Goal: Information Seeking & Learning: Compare options

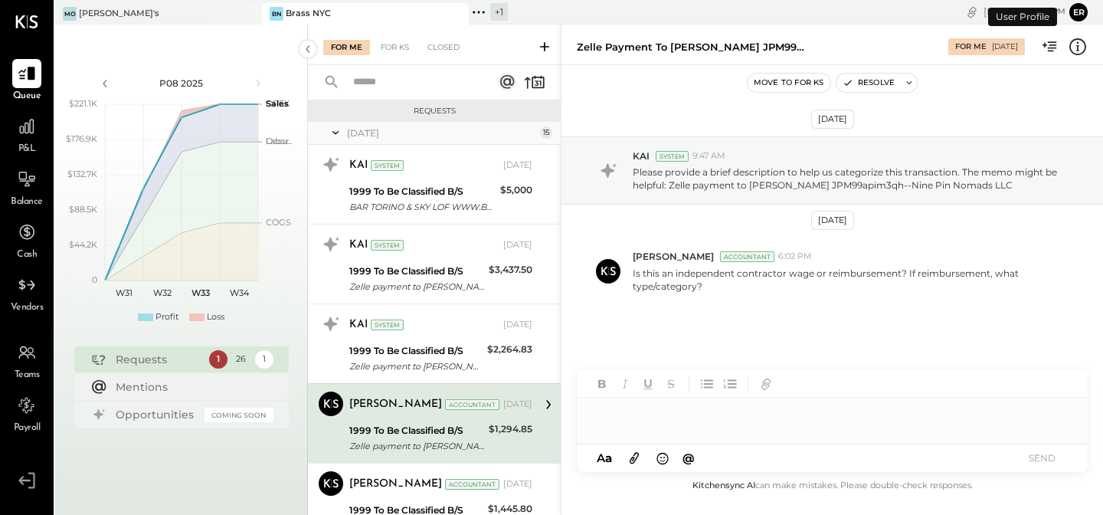
scroll to position [114, 0]
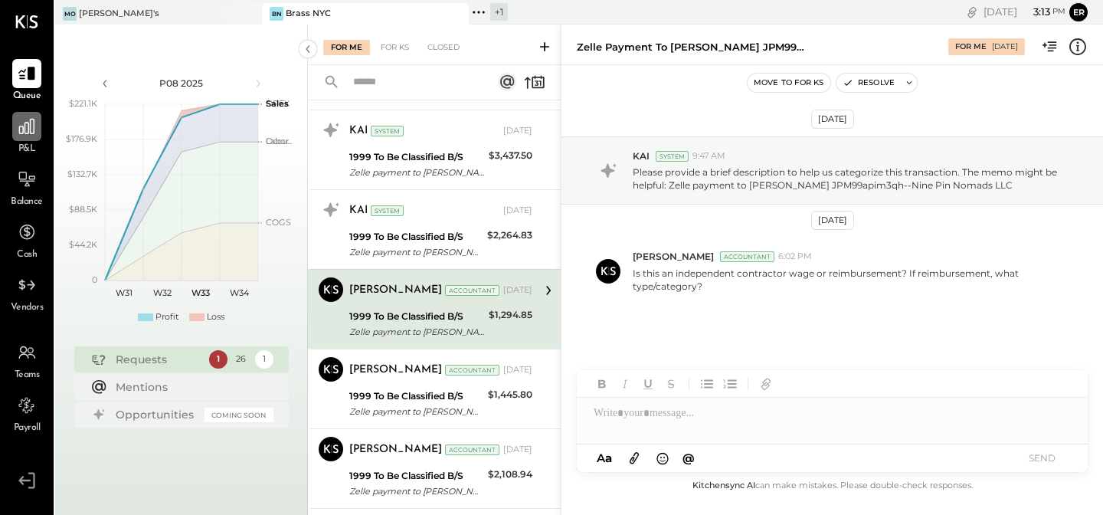
click at [19, 134] on icon at bounding box center [27, 126] width 20 height 20
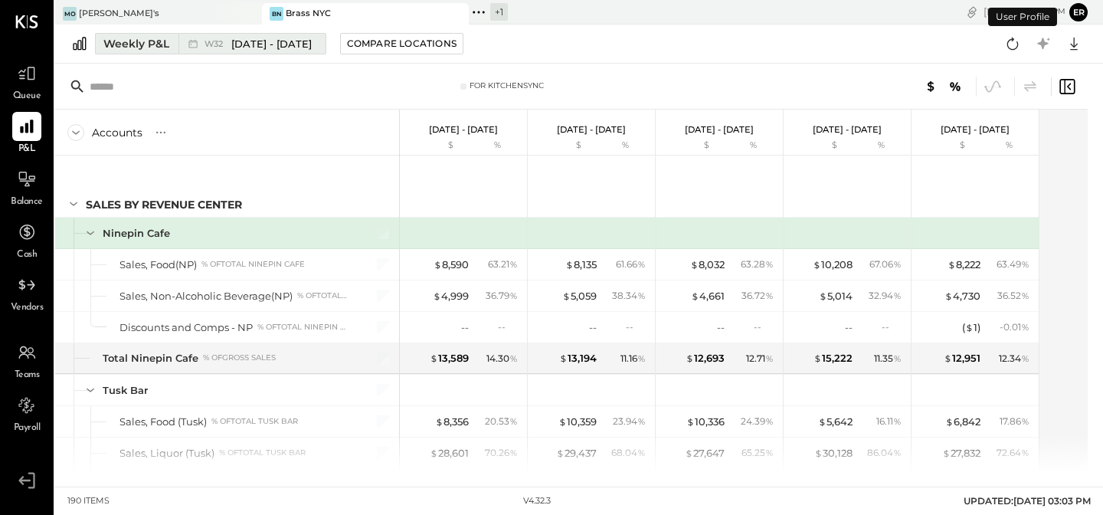
click at [138, 39] on div "Weekly P&L" at bounding box center [136, 43] width 66 height 15
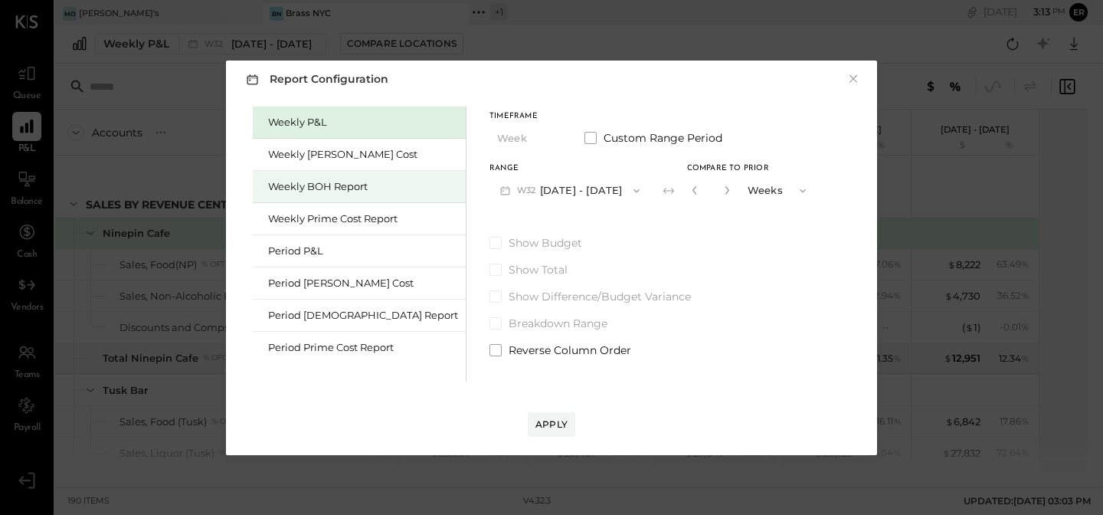
click at [295, 180] on div "Weekly BOH Report" at bounding box center [363, 186] width 190 height 15
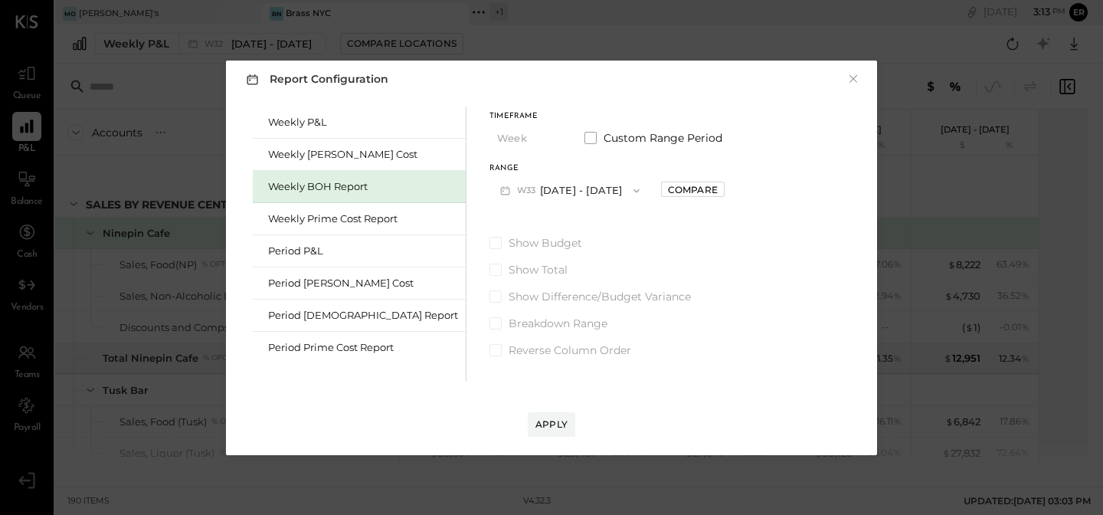
click at [555, 188] on button "W33 [DATE] - [DATE]" at bounding box center [570, 190] width 161 height 28
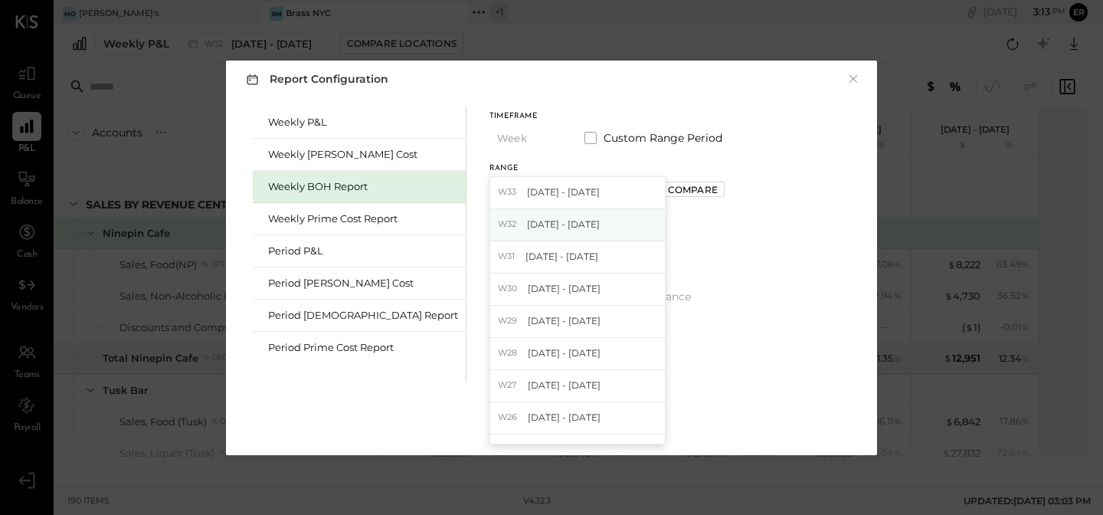
click at [494, 231] on div "W32 [DATE] - [DATE]" at bounding box center [577, 225] width 175 height 32
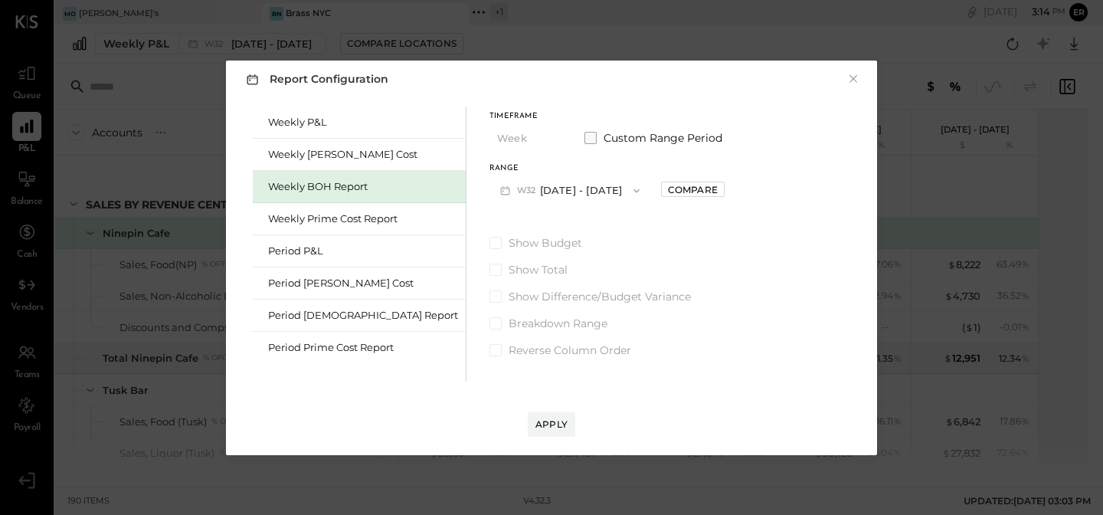
click at [585, 139] on span at bounding box center [591, 138] width 12 height 12
click at [561, 190] on icon "button" at bounding box center [567, 191] width 12 height 12
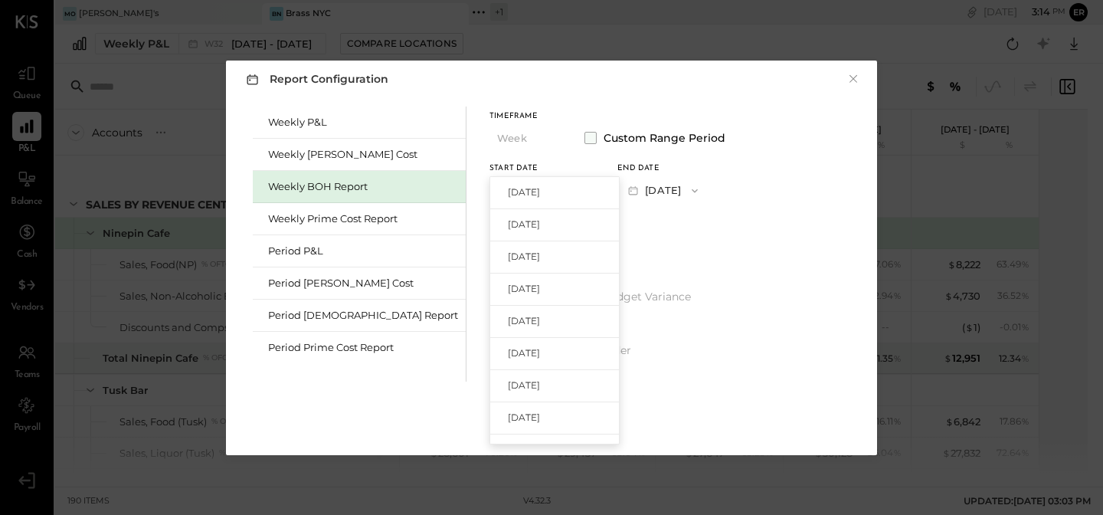
click at [585, 136] on span at bounding box center [591, 138] width 12 height 12
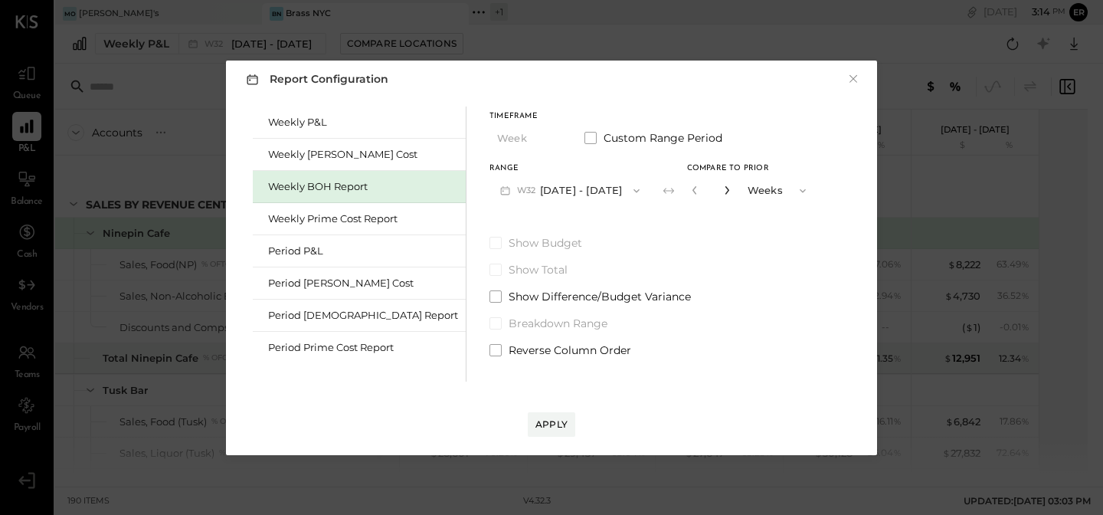
click at [725, 192] on icon "button" at bounding box center [727, 190] width 4 height 8
type input "*"
click at [490, 349] on span at bounding box center [496, 350] width 12 height 12
click at [585, 136] on span at bounding box center [591, 138] width 12 height 12
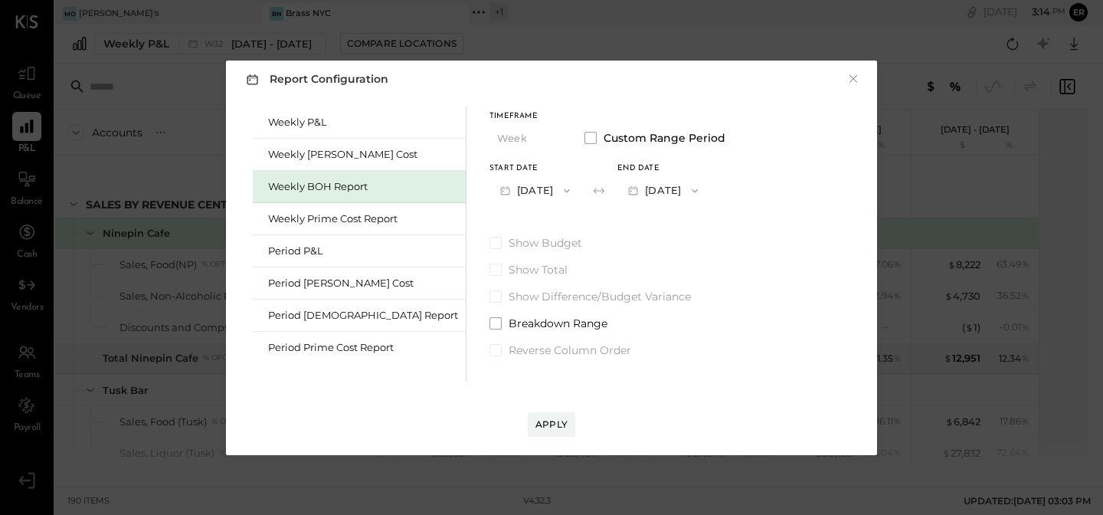
click at [660, 188] on button "[DATE]" at bounding box center [663, 190] width 91 height 28
click at [553, 188] on span "button" at bounding box center [563, 191] width 20 height 12
click at [508, 290] on span "[DATE]" at bounding box center [524, 288] width 32 height 13
click at [632, 192] on button "[DATE]" at bounding box center [663, 190] width 91 height 28
click at [618, 234] on div "[DATE]" at bounding box center [682, 225] width 129 height 32
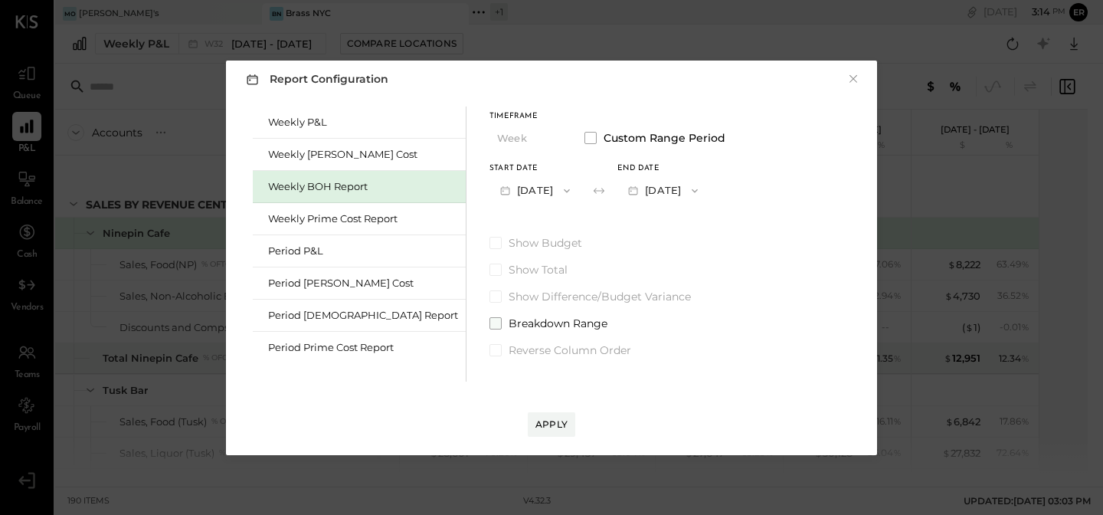
click at [490, 323] on label "Breakdown Range" at bounding box center [608, 323] width 236 height 15
click at [490, 271] on span at bounding box center [496, 270] width 12 height 12
click at [490, 341] on div "Show Budget Show Total Show Difference/Budget Variance Breakdown Range Reverse …" at bounding box center [608, 296] width 236 height 123
click at [490, 351] on span at bounding box center [496, 350] width 12 height 12
click at [552, 426] on div "Apply" at bounding box center [552, 424] width 32 height 13
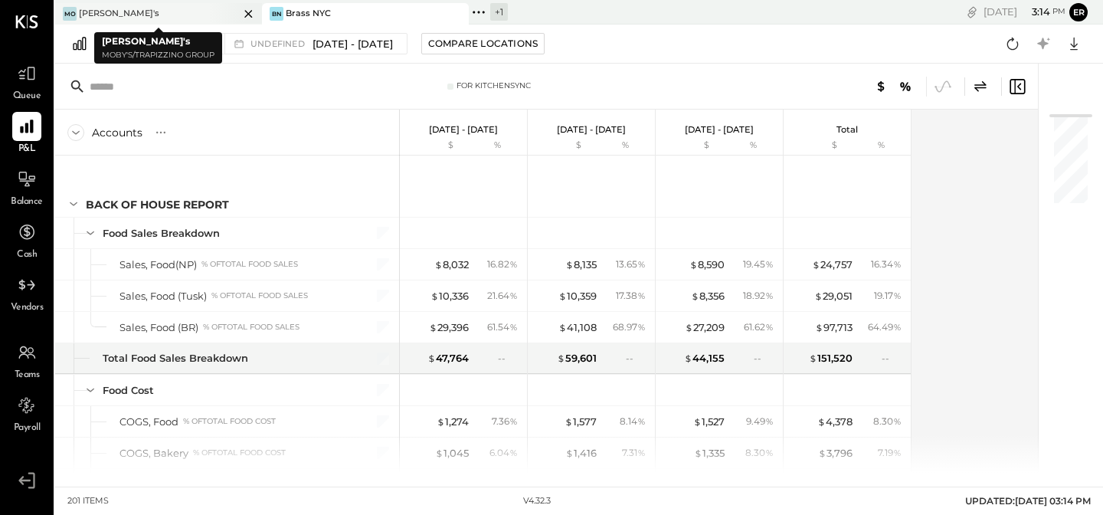
click at [154, 7] on div "[PERSON_NAME]'s" at bounding box center [147, 14] width 184 height 14
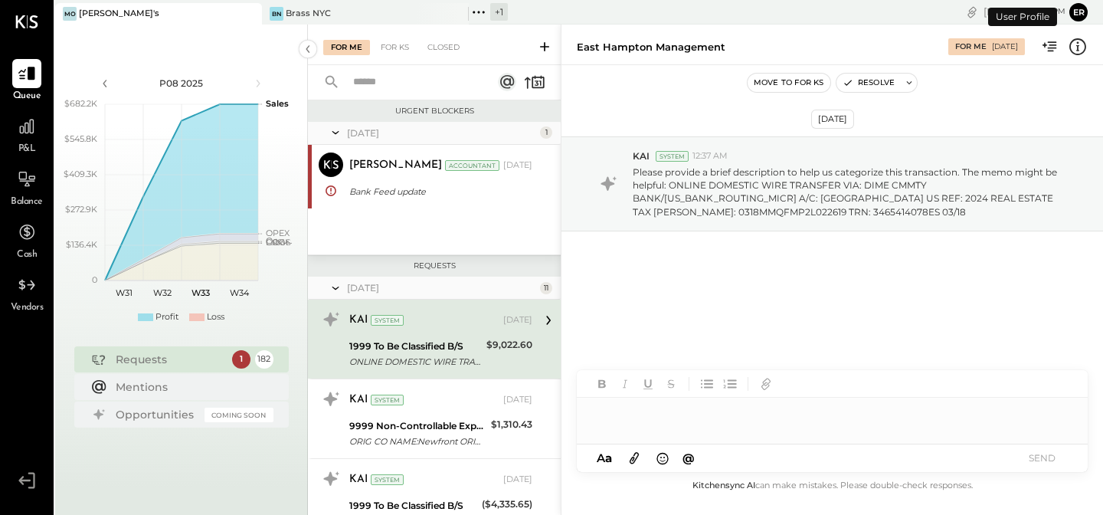
scroll to position [31, 0]
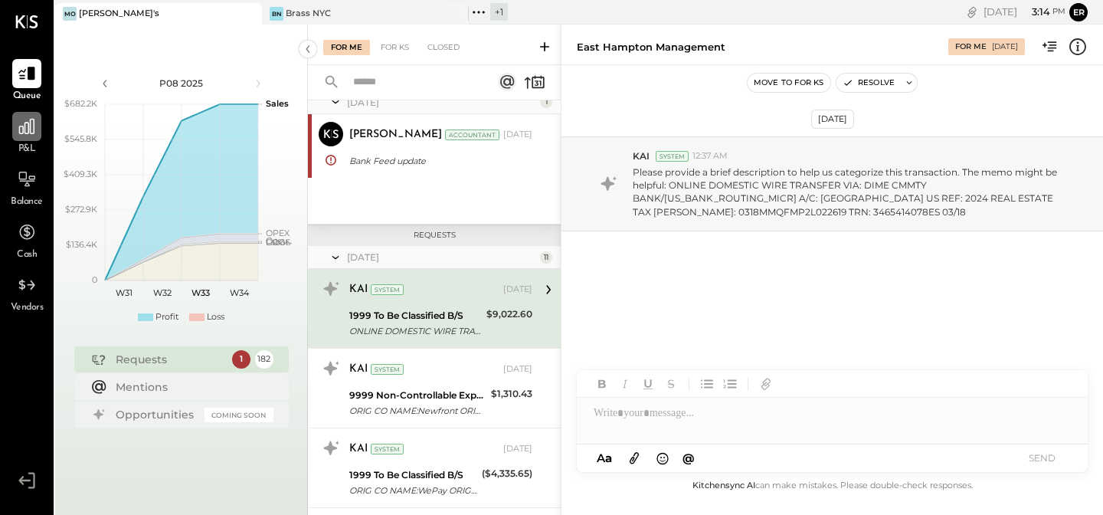
click at [29, 133] on icon at bounding box center [27, 126] width 20 height 20
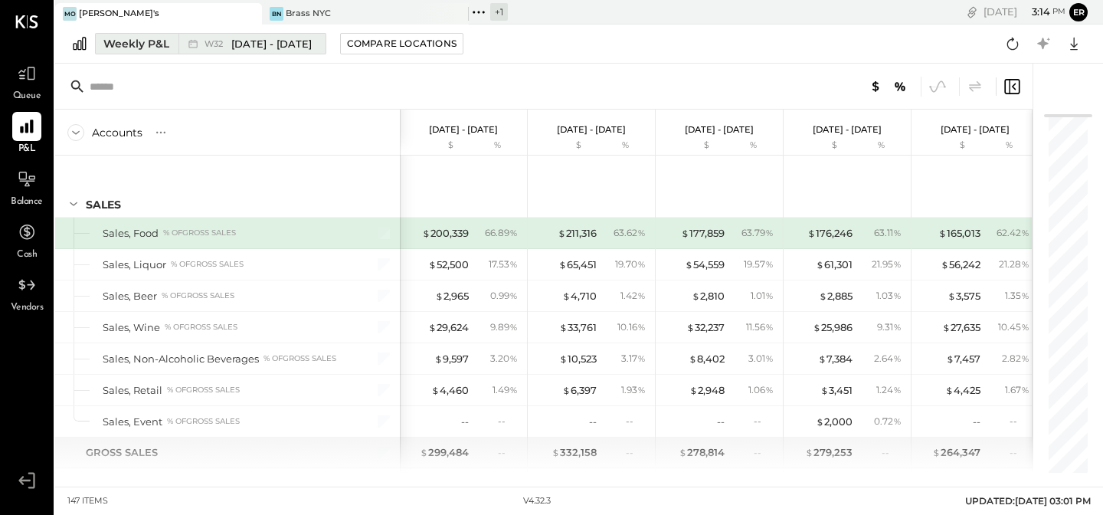
click at [161, 51] on button "Weekly P&L W32 [DATE] - [DATE]" at bounding box center [210, 43] width 231 height 21
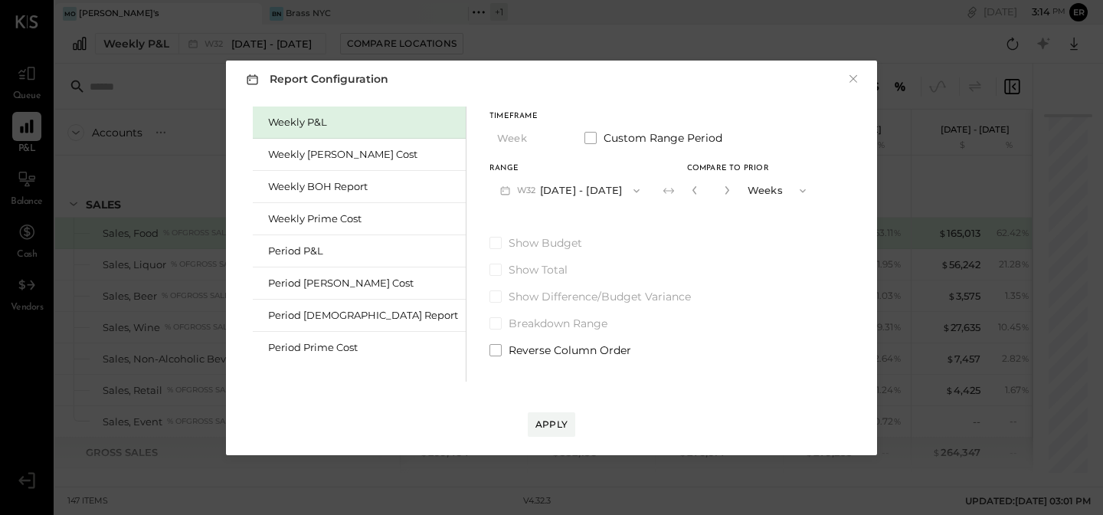
click at [211, 180] on div "Report Configuration × Weekly P&L Weekly [PERSON_NAME] Cost Weekly BOH Report W…" at bounding box center [552, 257] width 682 height 425
click at [282, 175] on div "Weekly BOH Report" at bounding box center [359, 187] width 213 height 32
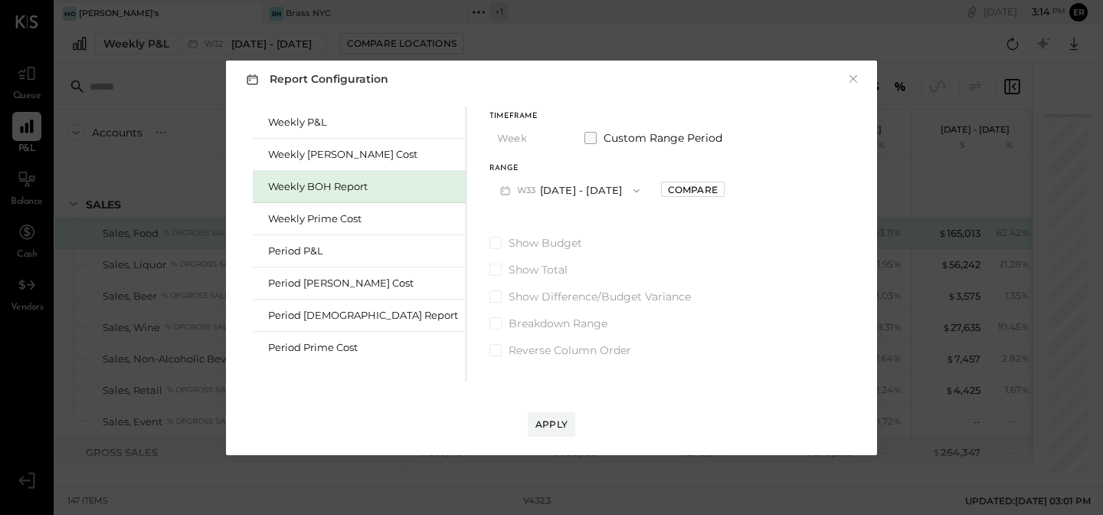
click at [585, 130] on label "Custom Range Period" at bounding box center [654, 137] width 138 height 15
click at [500, 180] on button "[DATE]" at bounding box center [535, 190] width 91 height 28
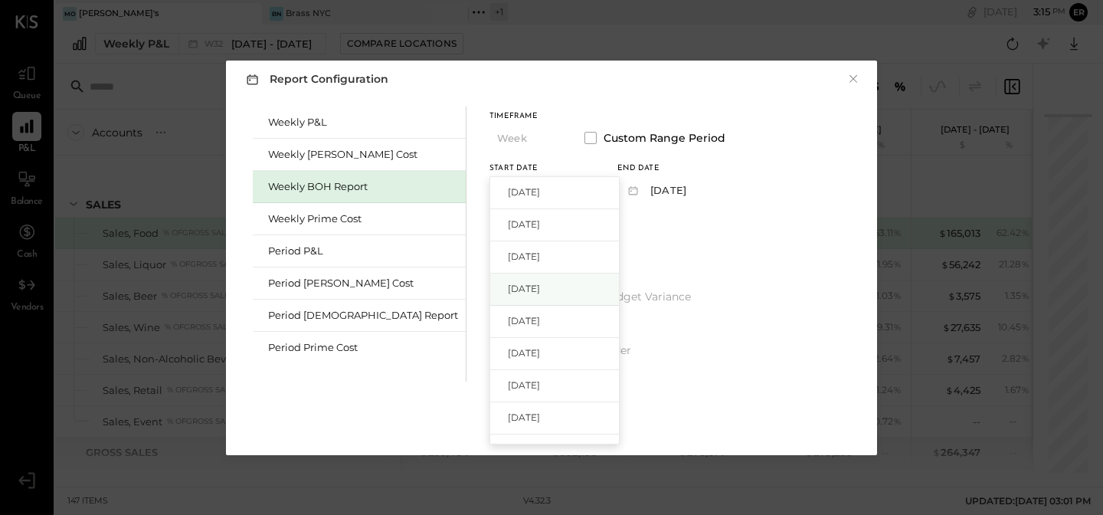
click at [490, 286] on div "[DATE]" at bounding box center [554, 290] width 129 height 32
click at [619, 176] on button "[DATE]" at bounding box center [663, 190] width 91 height 28
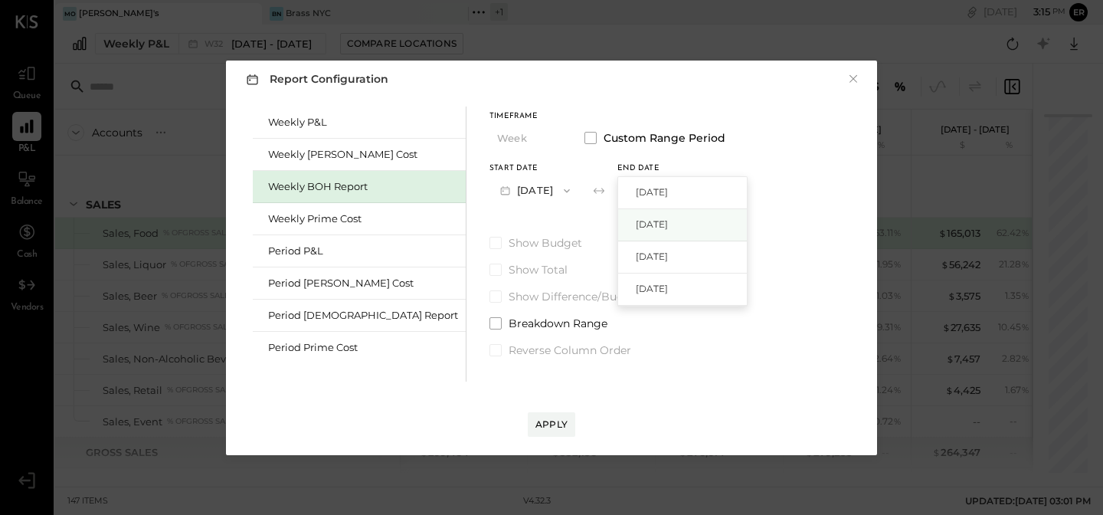
click at [636, 221] on span "[DATE]" at bounding box center [652, 224] width 32 height 13
click at [490, 323] on span at bounding box center [496, 323] width 12 height 12
click at [490, 349] on span at bounding box center [496, 350] width 12 height 12
click at [490, 270] on span at bounding box center [496, 270] width 12 height 12
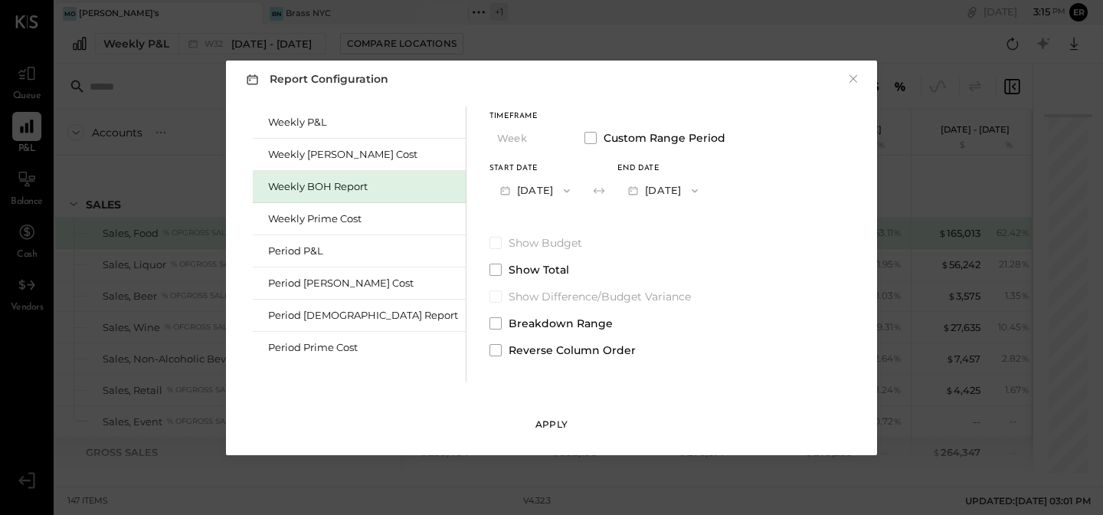
click at [552, 425] on div "Apply" at bounding box center [552, 424] width 32 height 13
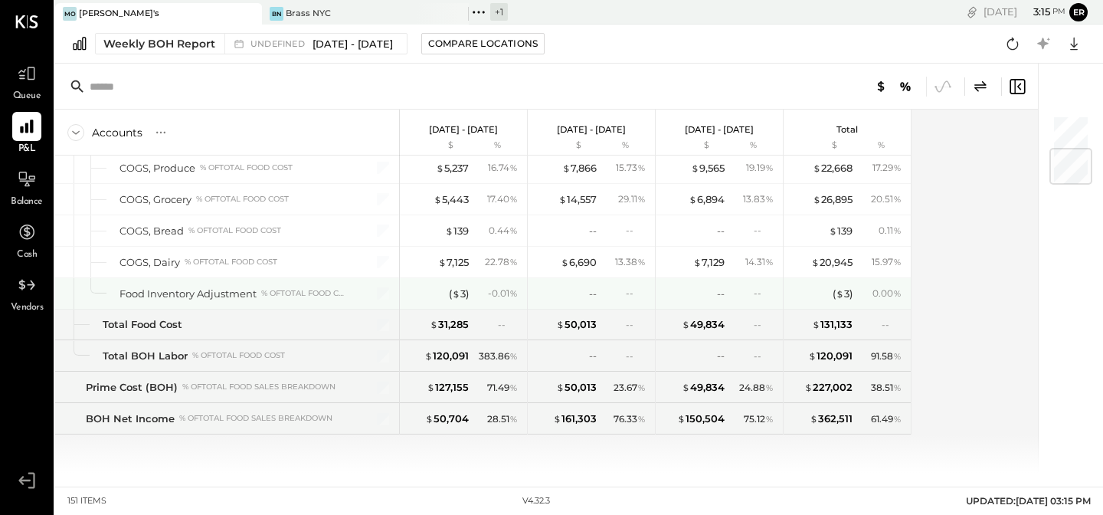
scroll to position [284, 0]
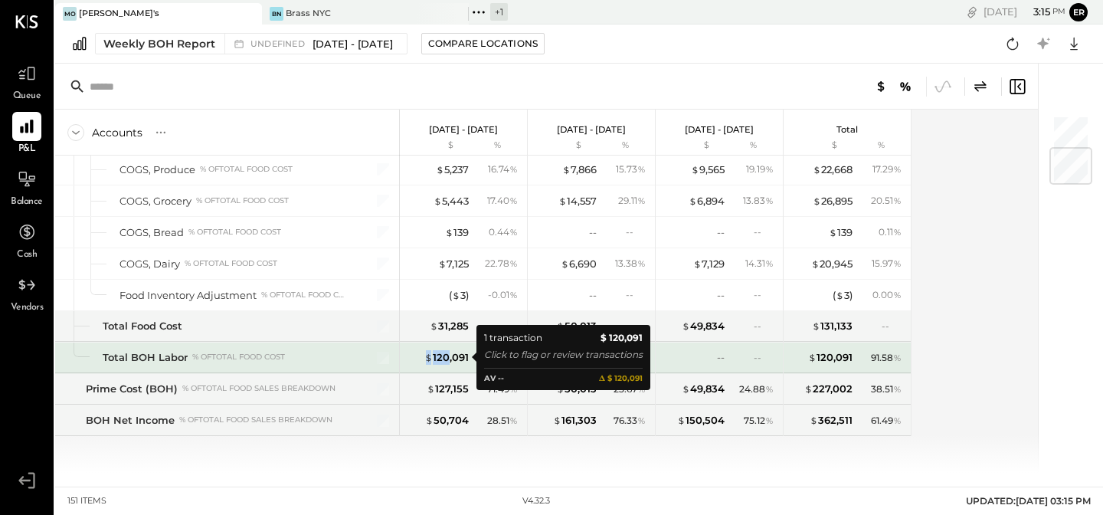
drag, startPoint x: 447, startPoint y: 353, endPoint x: 412, endPoint y: 359, distance: 35.8
click at [412, 359] on div "$ 120,091" at bounding box center [438, 357] width 61 height 15
click at [439, 356] on div "$ 120,091" at bounding box center [447, 357] width 44 height 15
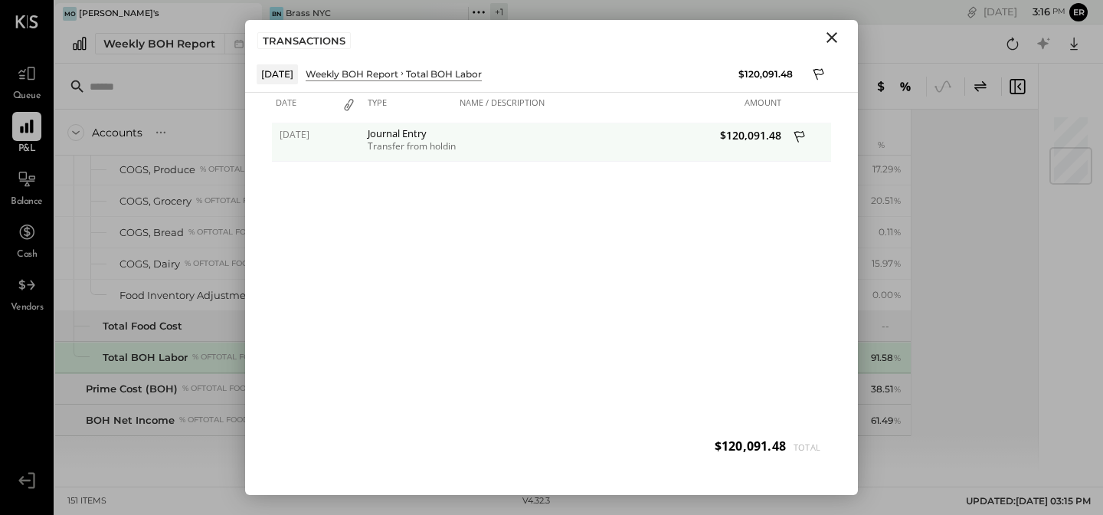
click at [797, 134] on icon at bounding box center [801, 138] width 14 height 19
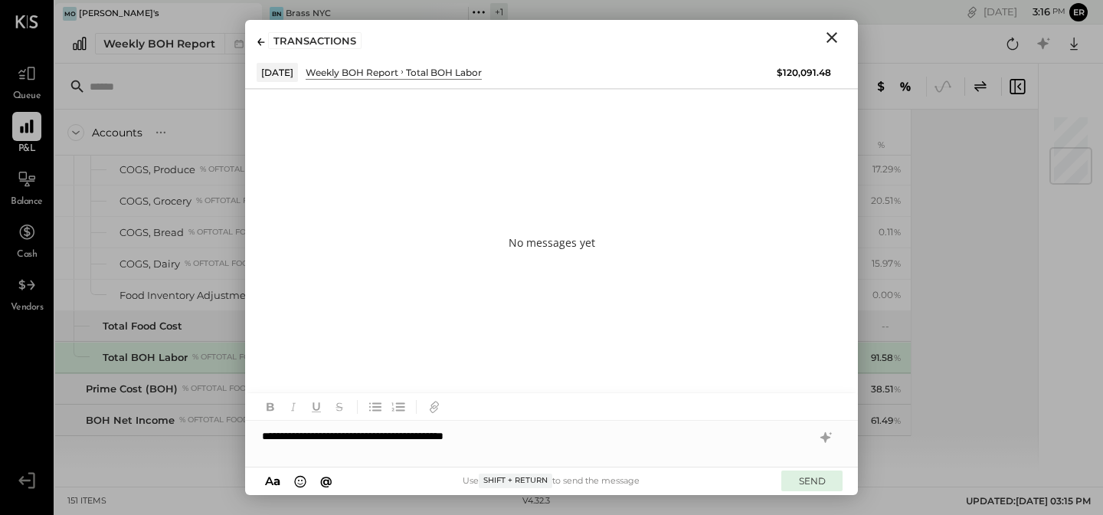
click at [807, 476] on button "SEND" at bounding box center [812, 481] width 61 height 21
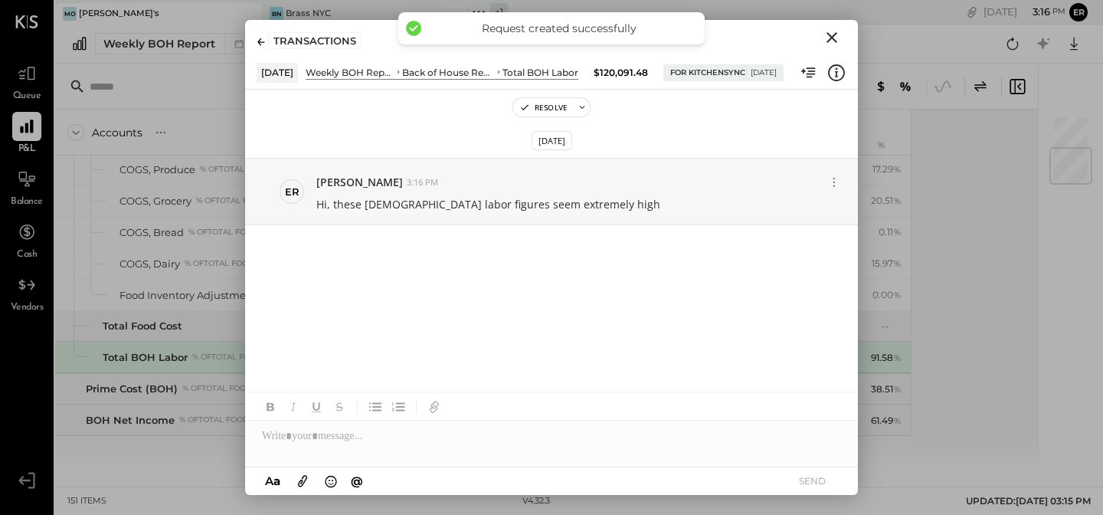
click at [828, 38] on icon "Close" at bounding box center [832, 37] width 18 height 18
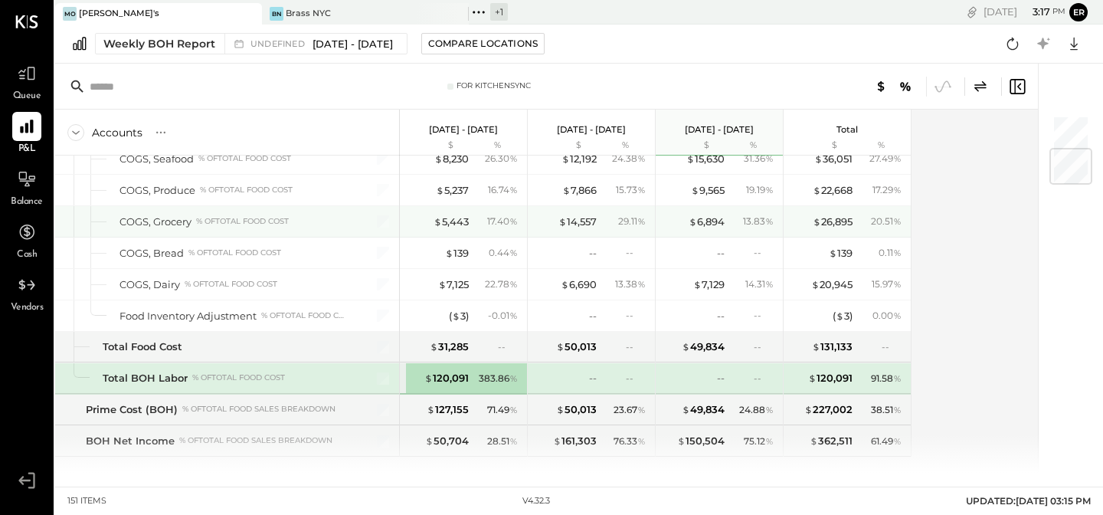
scroll to position [285, 0]
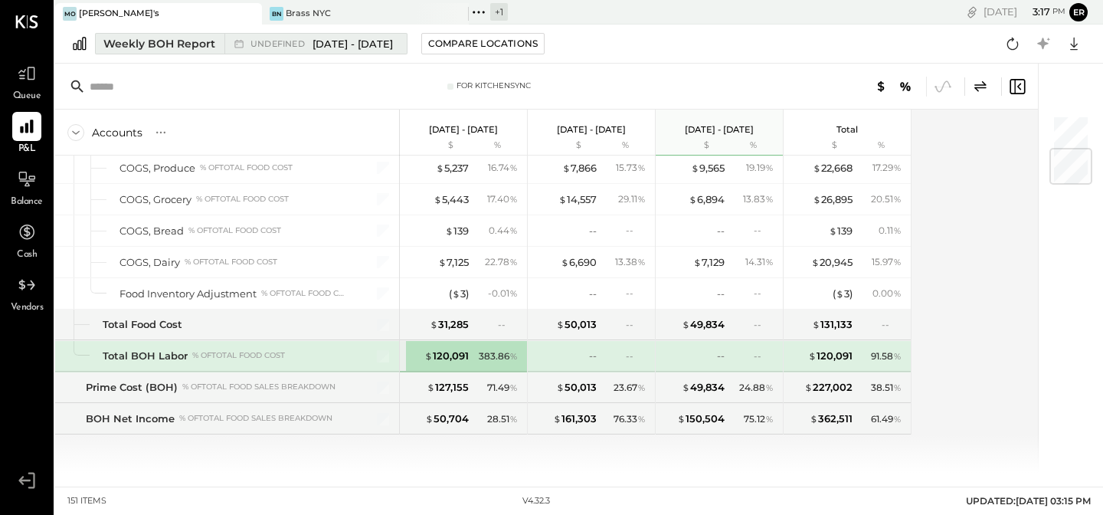
click at [137, 42] on div "Weekly BOH Report" at bounding box center [159, 43] width 112 height 15
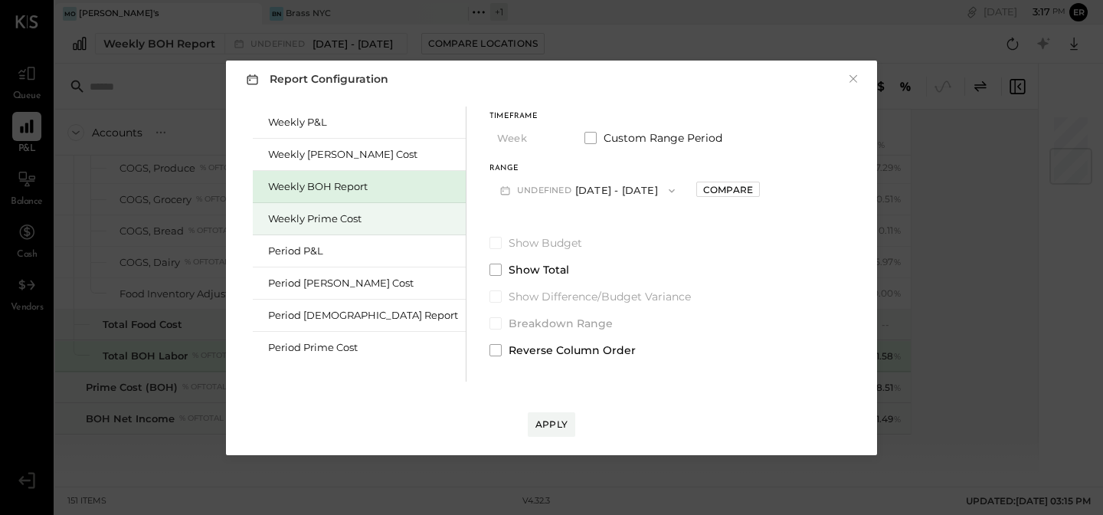
click at [309, 219] on div "Weekly Prime Cost" at bounding box center [363, 218] width 190 height 15
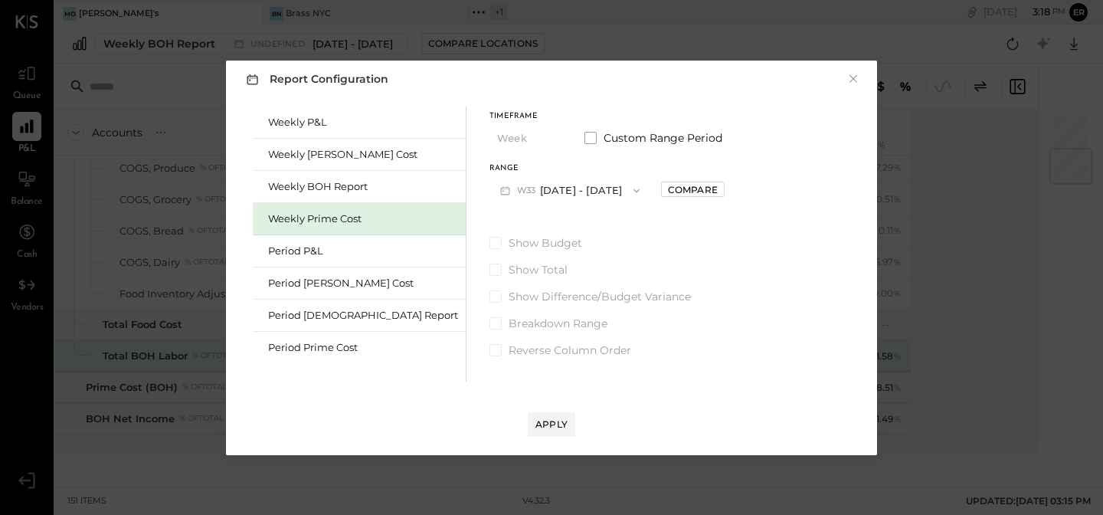
click at [522, 194] on button "W33 [DATE] - [DATE]" at bounding box center [570, 190] width 161 height 28
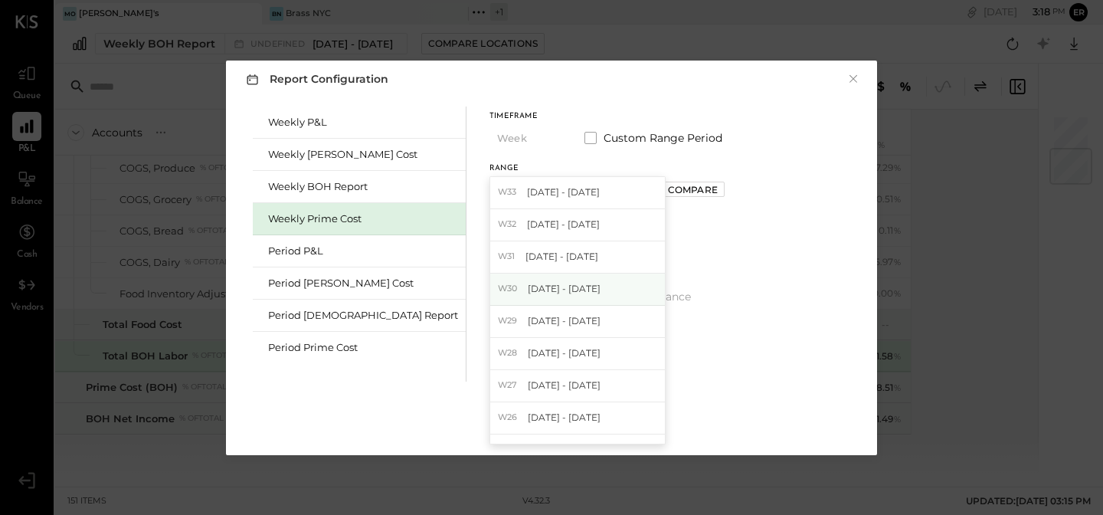
click at [528, 284] on span "[DATE] - [DATE]" at bounding box center [564, 288] width 73 height 13
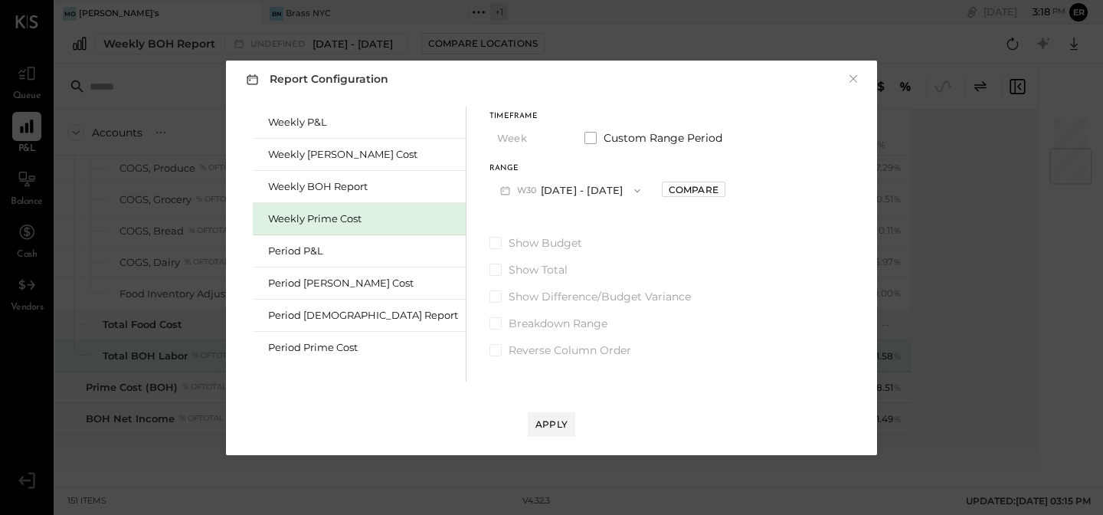
click at [562, 436] on div "Report Configuration × Weekly P&L Weekly [PERSON_NAME] Cost Weekly BOH Report W…" at bounding box center [551, 258] width 651 height 395
click at [548, 431] on button "Apply" at bounding box center [552, 424] width 48 height 25
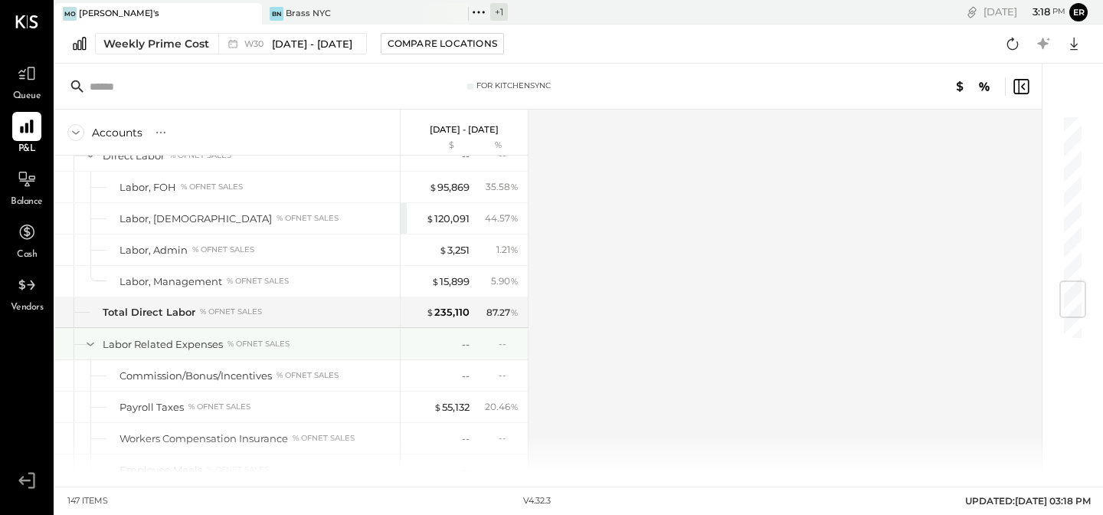
scroll to position [1423, 0]
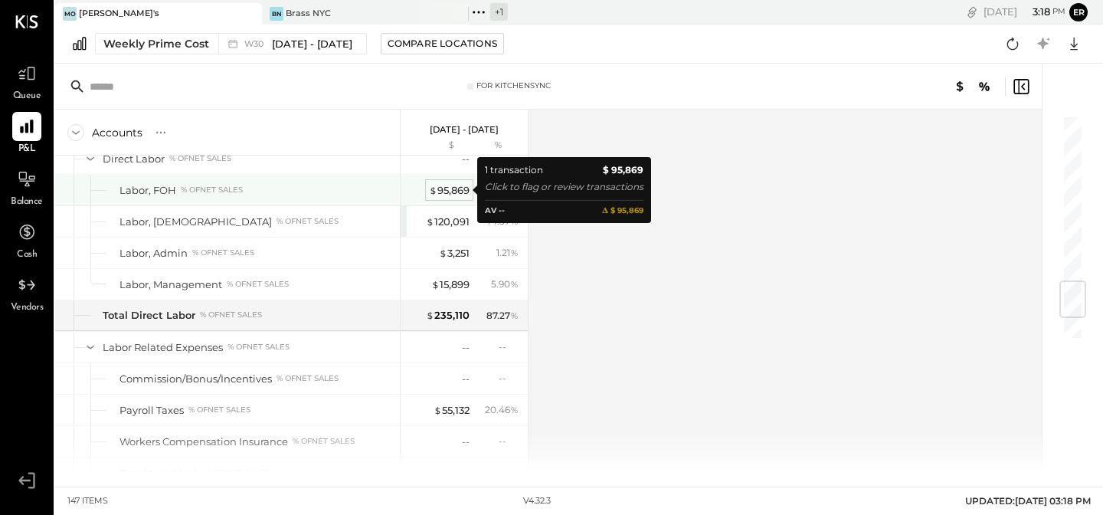
click at [441, 185] on div "$ 95,869" at bounding box center [449, 190] width 41 height 15
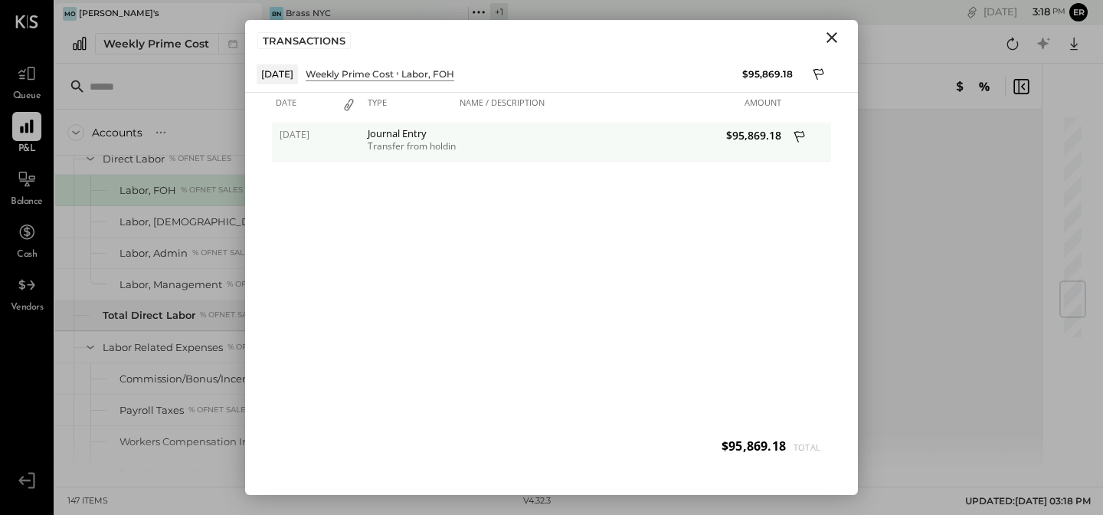
click at [428, 144] on div "Transfer from holding" at bounding box center [410, 146] width 84 height 11
click at [346, 151] on div at bounding box center [348, 142] width 31 height 38
click at [295, 145] on div "[DATE]" at bounding box center [302, 142] width 61 height 38
click at [440, 157] on div "Journal Entry Transfer from holding" at bounding box center [410, 142] width 92 height 38
click at [758, 139] on span "$95,869.18" at bounding box center [703, 135] width 157 height 15
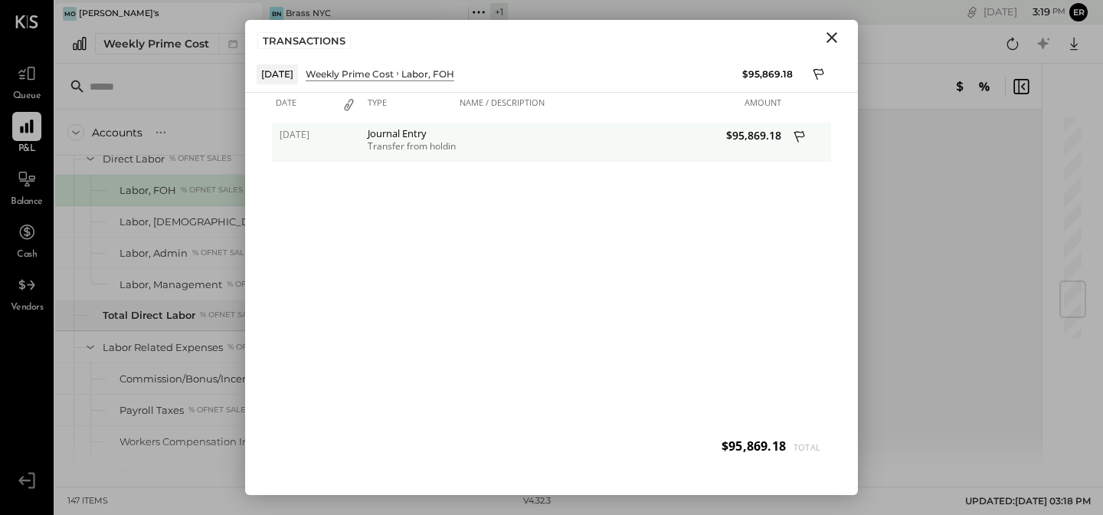
click at [447, 146] on div "Transfer from holding" at bounding box center [410, 146] width 84 height 11
click at [802, 133] on icon at bounding box center [801, 138] width 14 height 19
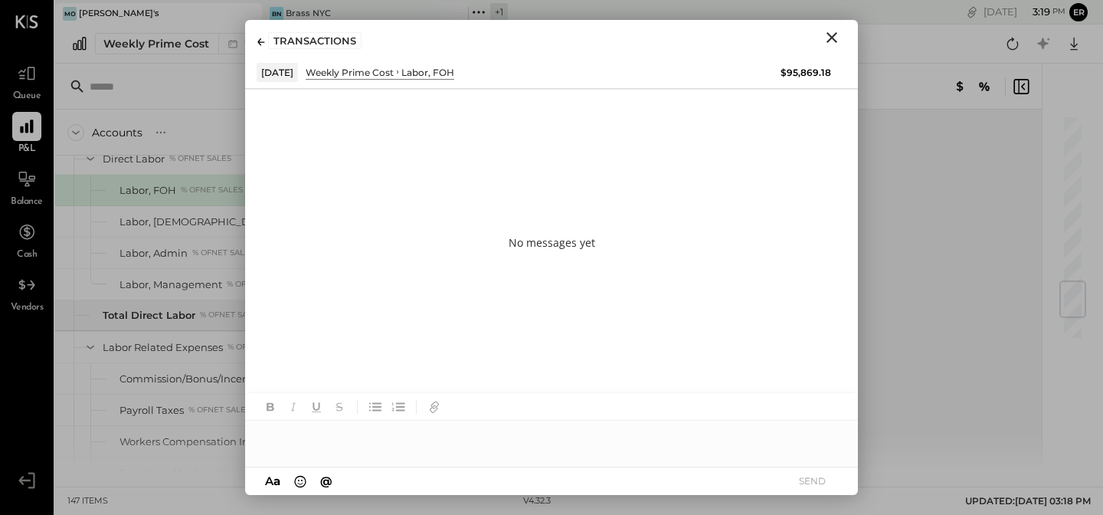
click at [484, 447] on div at bounding box center [551, 436] width 613 height 31
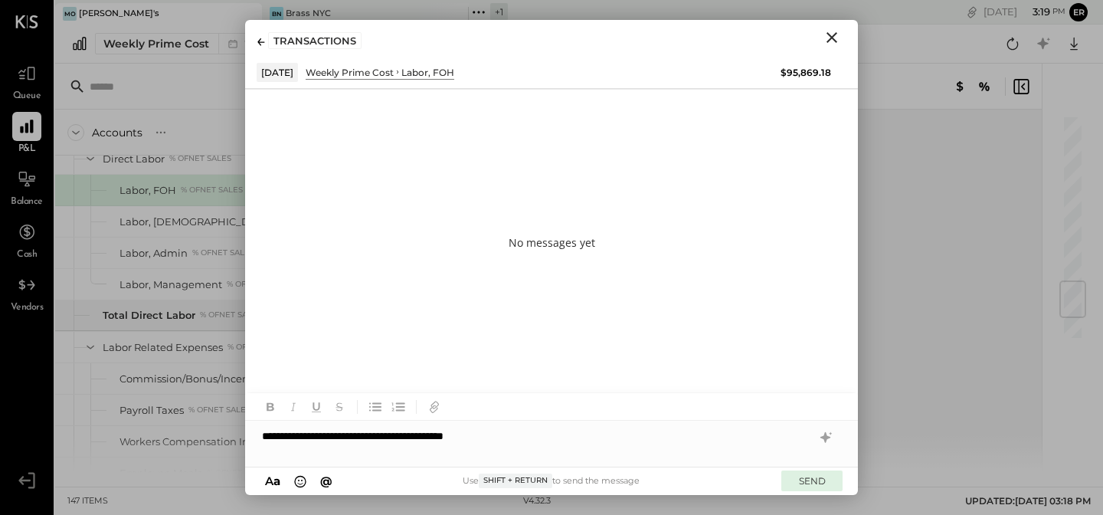
click at [810, 480] on button "SEND" at bounding box center [812, 481] width 61 height 21
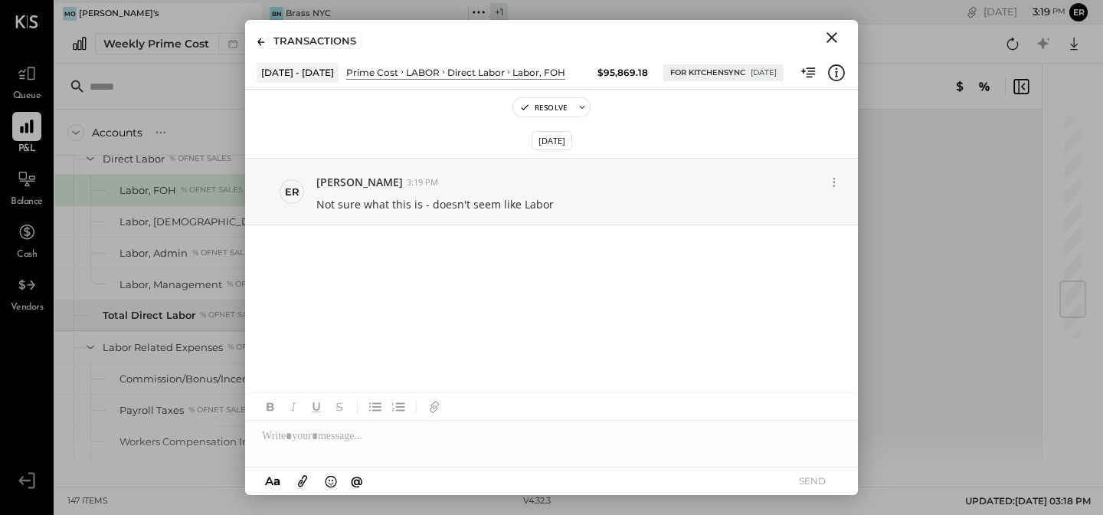
click at [837, 42] on icon "Close" at bounding box center [832, 37] width 18 height 18
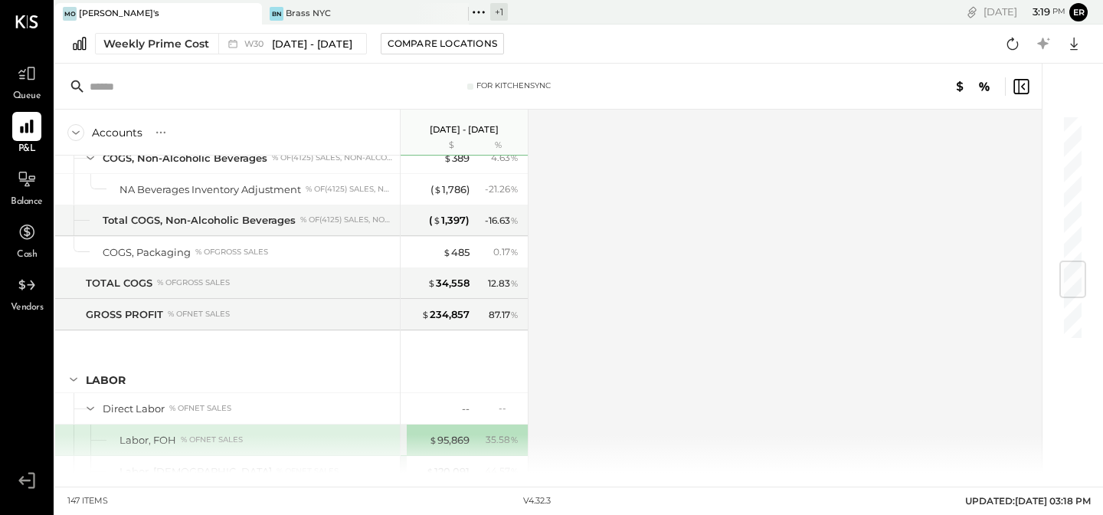
scroll to position [1252, 0]
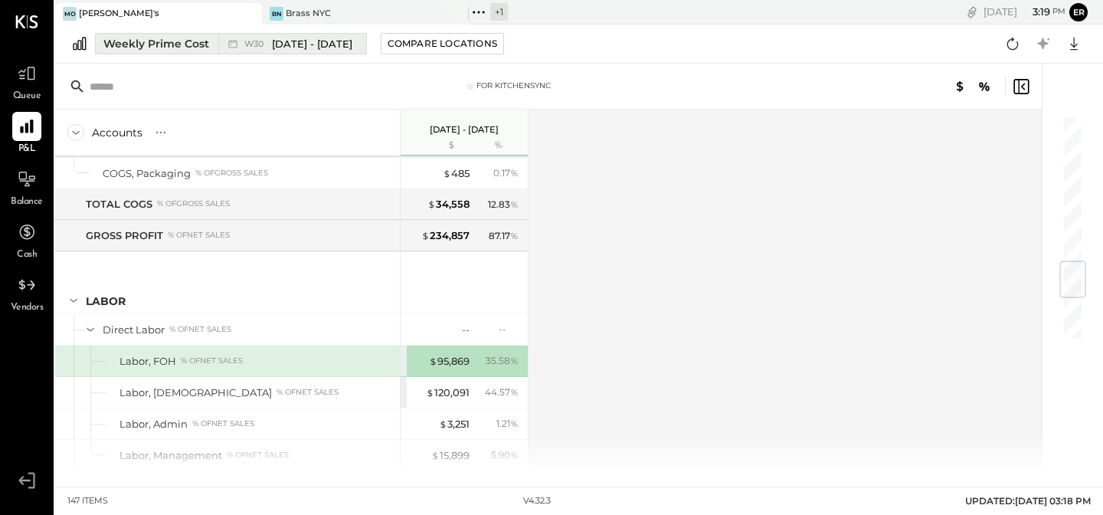
click at [166, 48] on div "Weekly Prime Cost" at bounding box center [156, 43] width 106 height 15
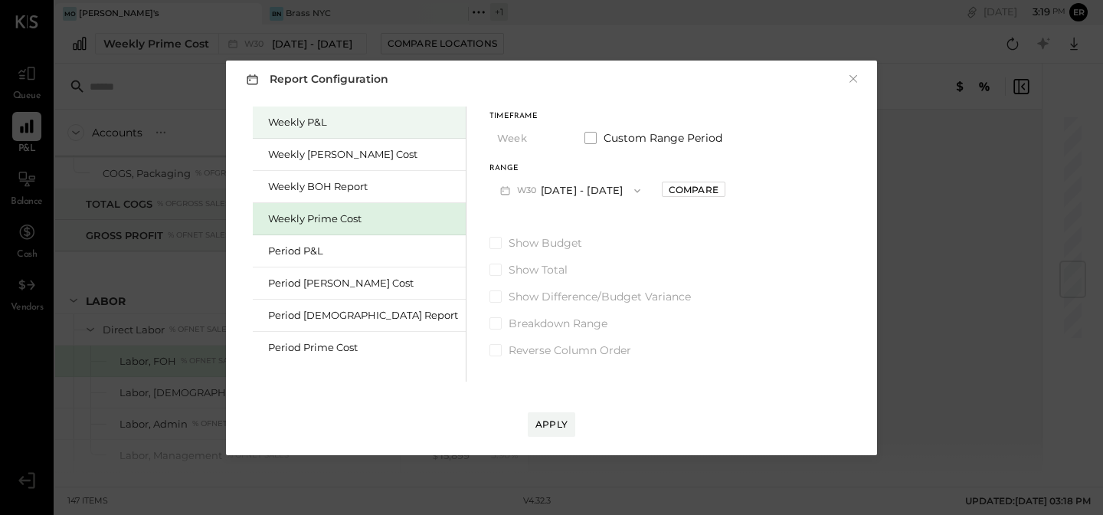
click at [277, 120] on div "Weekly P&L" at bounding box center [363, 122] width 190 height 15
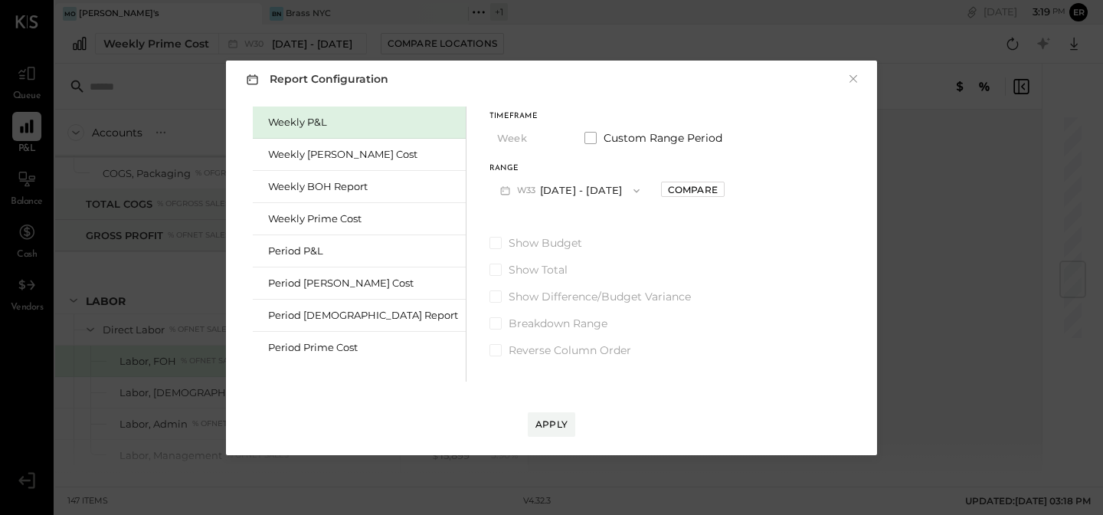
click at [631, 192] on icon "button" at bounding box center [637, 191] width 12 height 12
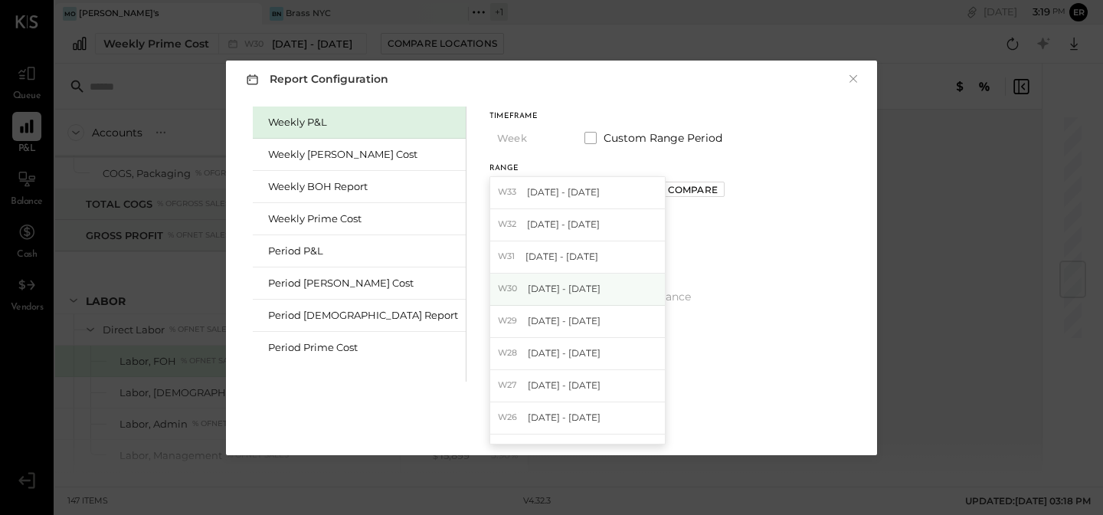
drag, startPoint x: 478, startPoint y: 272, endPoint x: 479, endPoint y: 281, distance: 9.2
click at [490, 284] on div "W33 [DATE] - [DATE] W32 [DATE] - [DATE] W31 [DATE] - [DATE] W30 [DATE] - [DATE]…" at bounding box center [578, 310] width 176 height 268
click at [490, 281] on div "W30 [DATE] - [DATE]" at bounding box center [577, 290] width 175 height 32
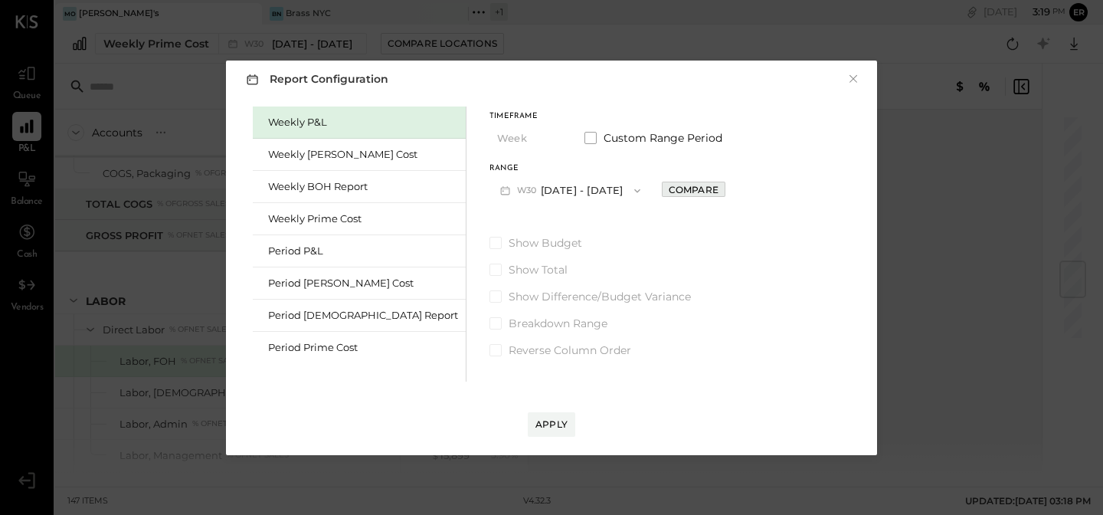
click at [669, 185] on div "Compare" at bounding box center [694, 189] width 50 height 13
click at [723, 194] on icon "button" at bounding box center [727, 189] width 9 height 9
click at [691, 193] on icon "button" at bounding box center [695, 189] width 9 height 9
type input "*"
click at [691, 193] on icon "button" at bounding box center [695, 189] width 9 height 9
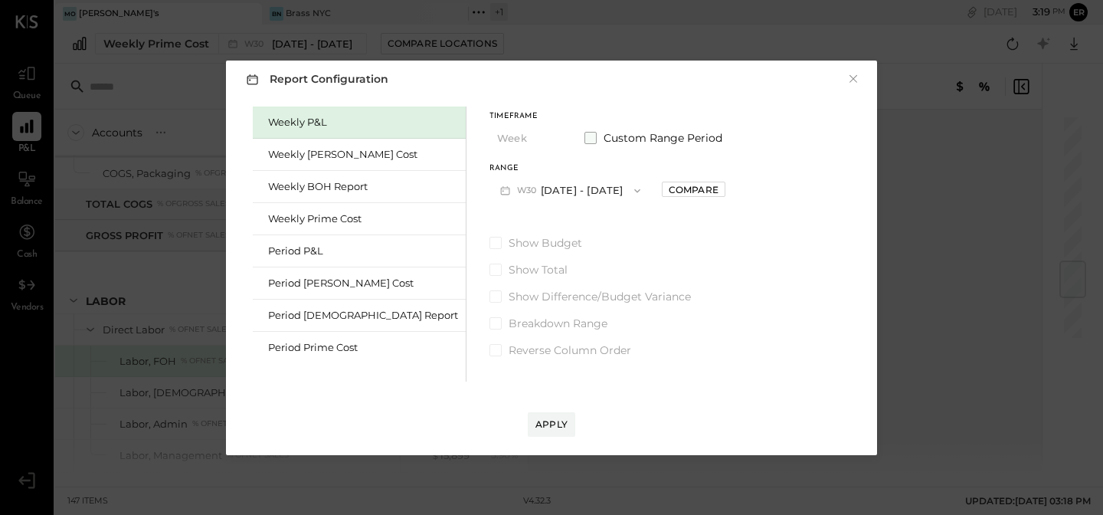
click at [585, 141] on span at bounding box center [591, 138] width 12 height 12
click at [553, 194] on span "button" at bounding box center [563, 191] width 20 height 12
click at [623, 195] on button "[DATE]" at bounding box center [663, 190] width 91 height 28
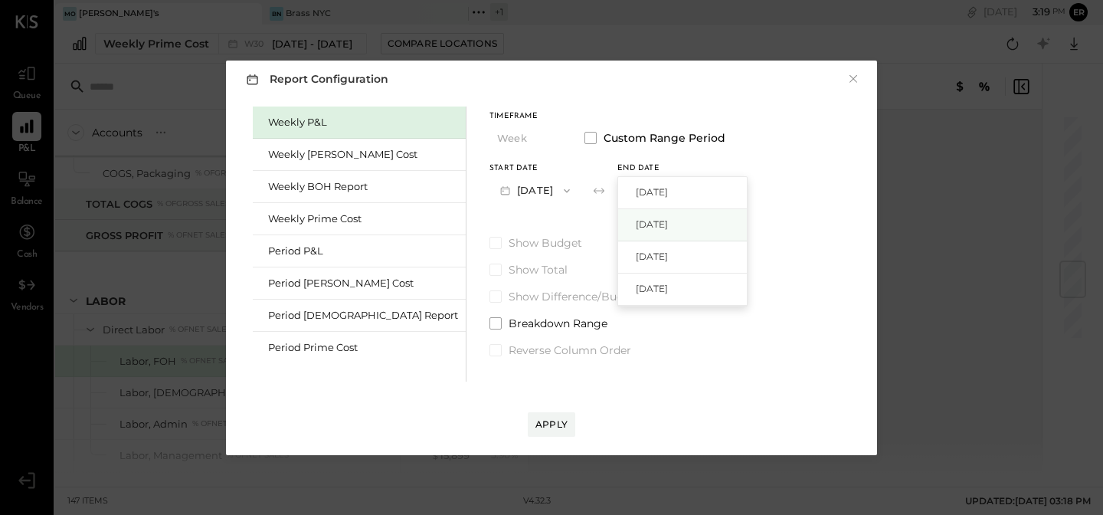
click at [636, 225] on span "[DATE]" at bounding box center [652, 224] width 32 height 13
click at [490, 326] on span at bounding box center [496, 323] width 12 height 12
click at [490, 347] on label "Reverse Column Order" at bounding box center [608, 350] width 236 height 15
click at [490, 277] on div "Show Budget Show Total Show Difference/Budget Variance Breakdown Range Reverse …" at bounding box center [608, 296] width 236 height 123
click at [490, 274] on span at bounding box center [496, 270] width 12 height 12
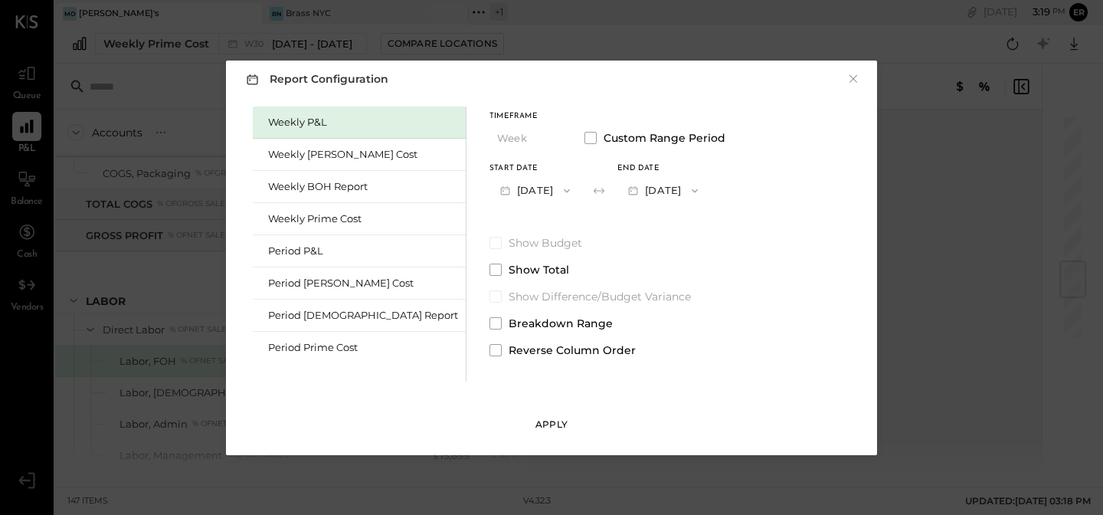
click at [559, 423] on div "Apply" at bounding box center [552, 424] width 32 height 13
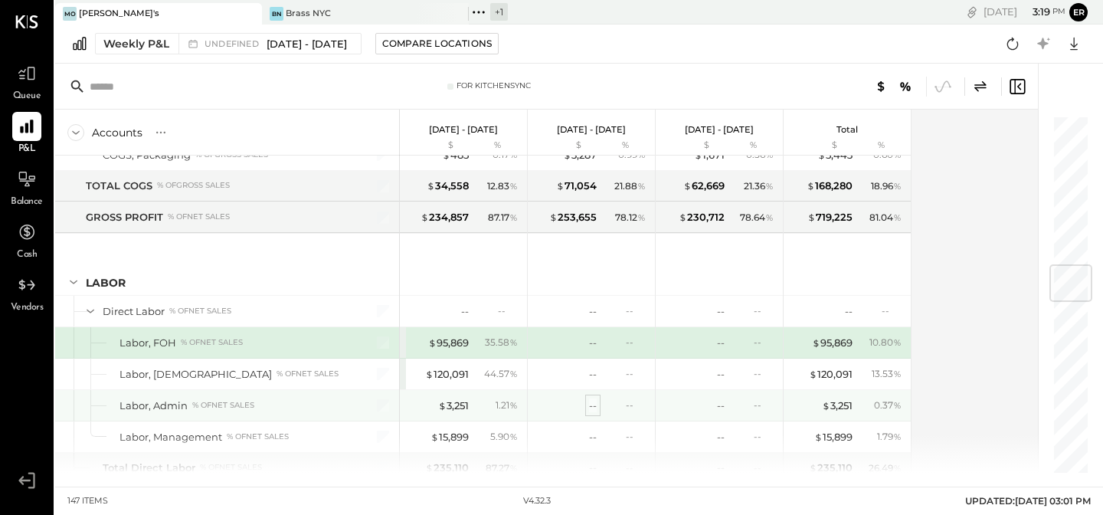
scroll to position [1373, 0]
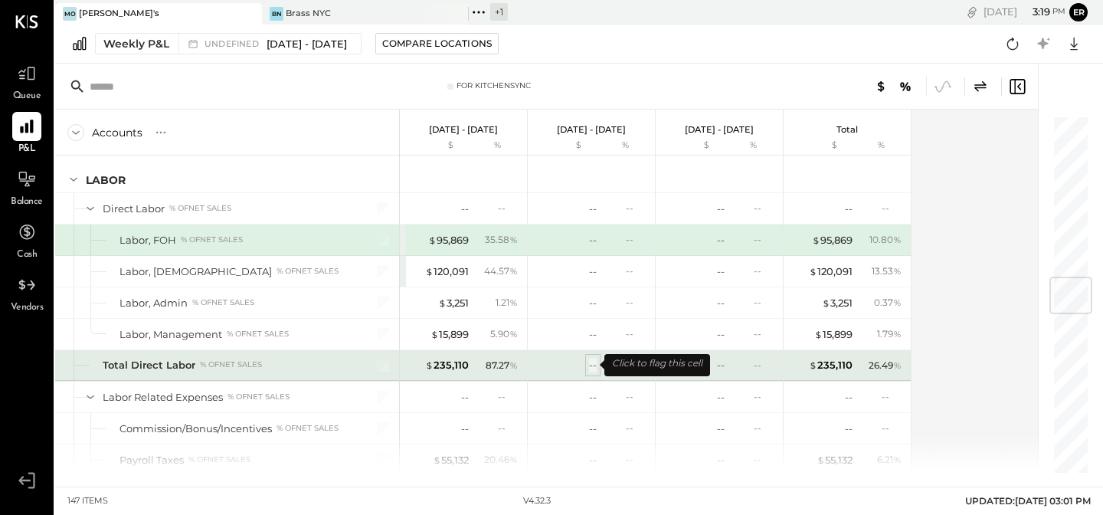
click at [592, 362] on div "--" at bounding box center [593, 365] width 8 height 15
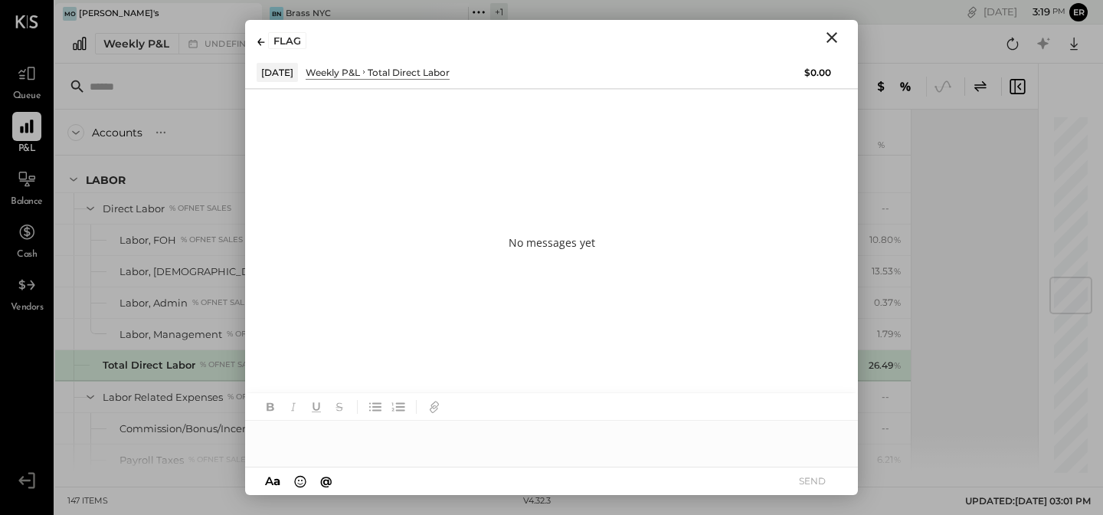
click at [461, 442] on div at bounding box center [551, 436] width 613 height 31
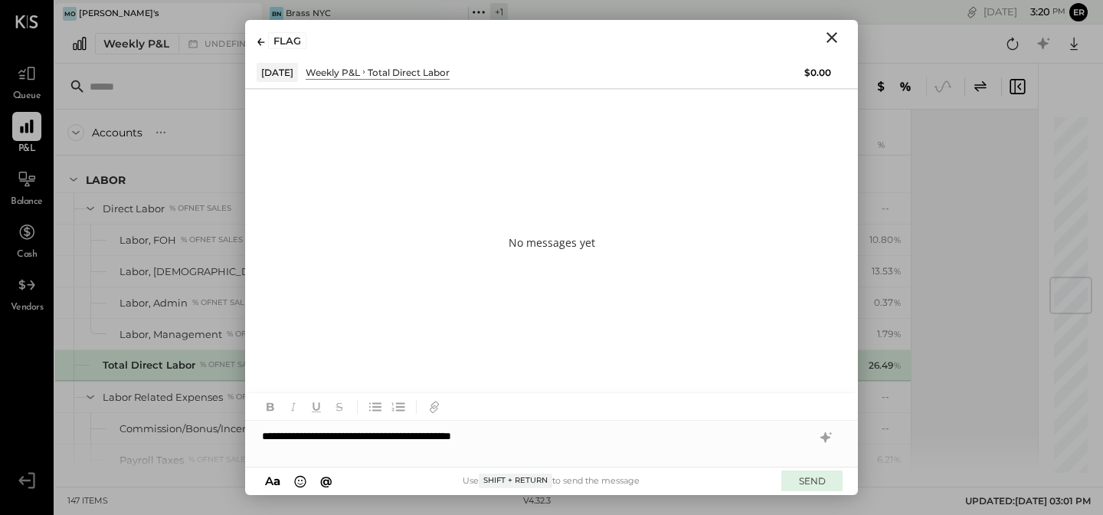
click at [814, 477] on button "SEND" at bounding box center [812, 481] width 61 height 21
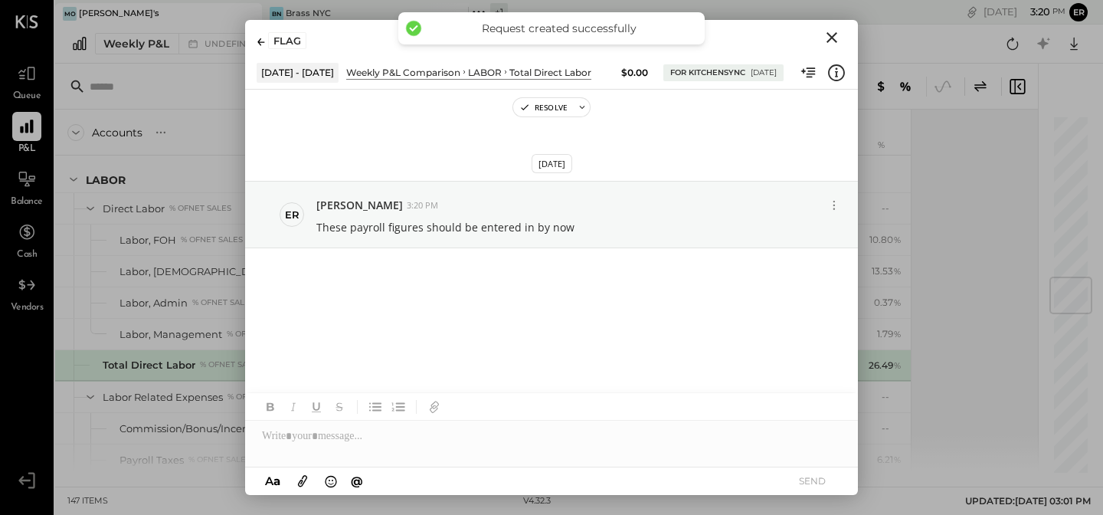
click at [834, 38] on icon "Close" at bounding box center [832, 37] width 11 height 11
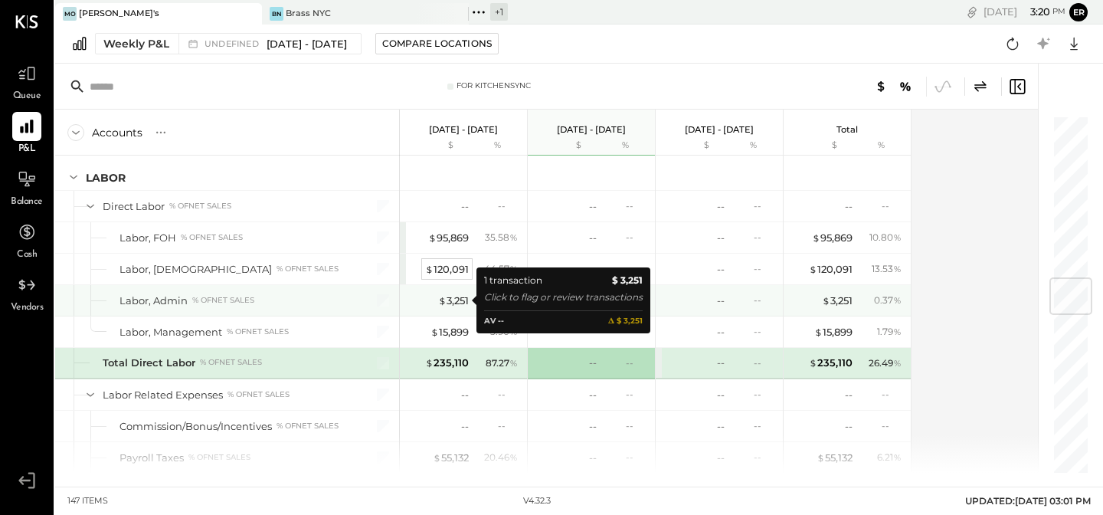
scroll to position [1377, 0]
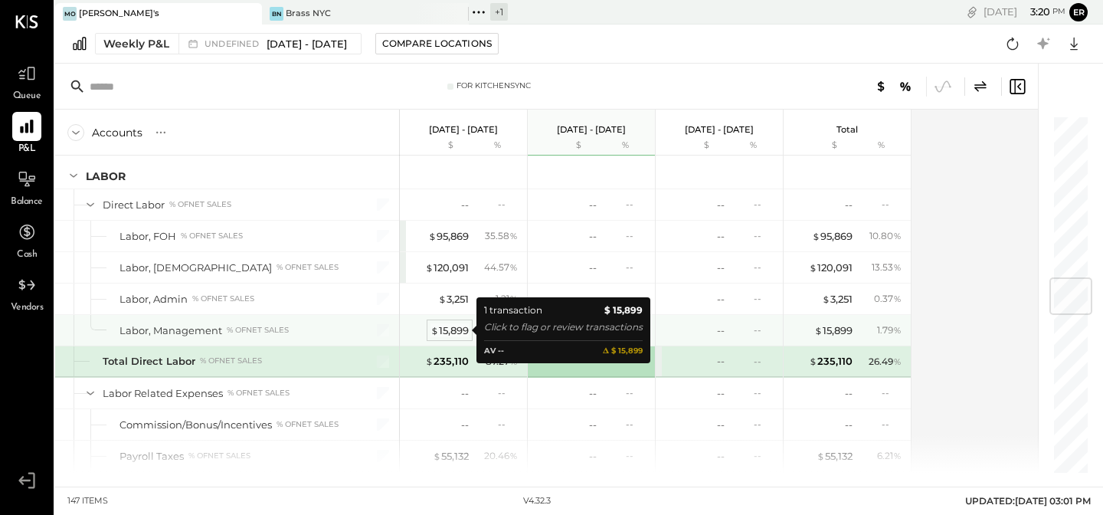
click at [456, 326] on div "$ 15,899" at bounding box center [450, 330] width 38 height 15
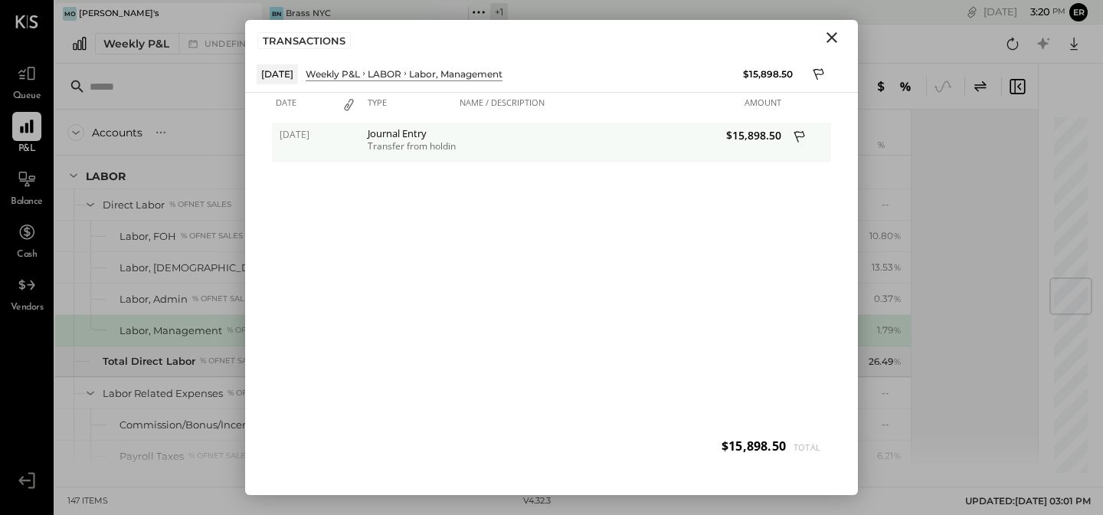
click at [435, 149] on div "Transfer from holding" at bounding box center [410, 146] width 84 height 11
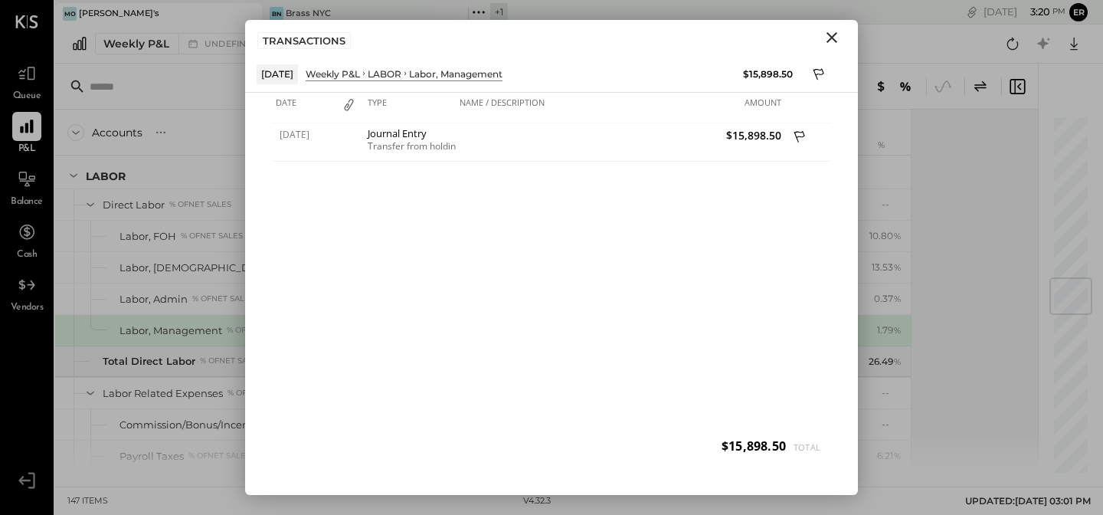
click at [840, 37] on icon "Close" at bounding box center [832, 37] width 18 height 18
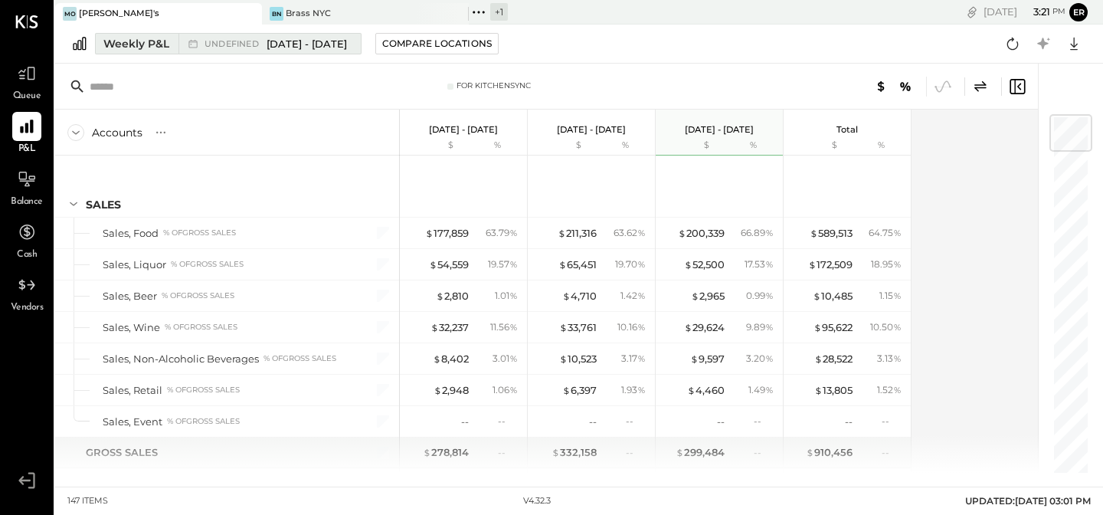
click at [304, 37] on span "[DATE] - [DATE]" at bounding box center [307, 44] width 80 height 15
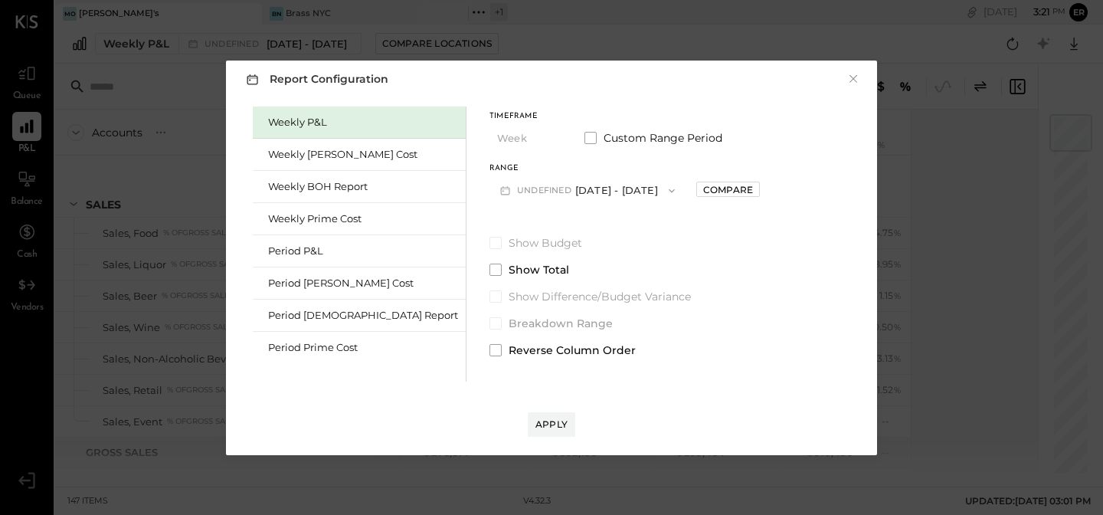
click at [529, 187] on button "undefined [DATE] - [DATE]" at bounding box center [588, 190] width 196 height 28
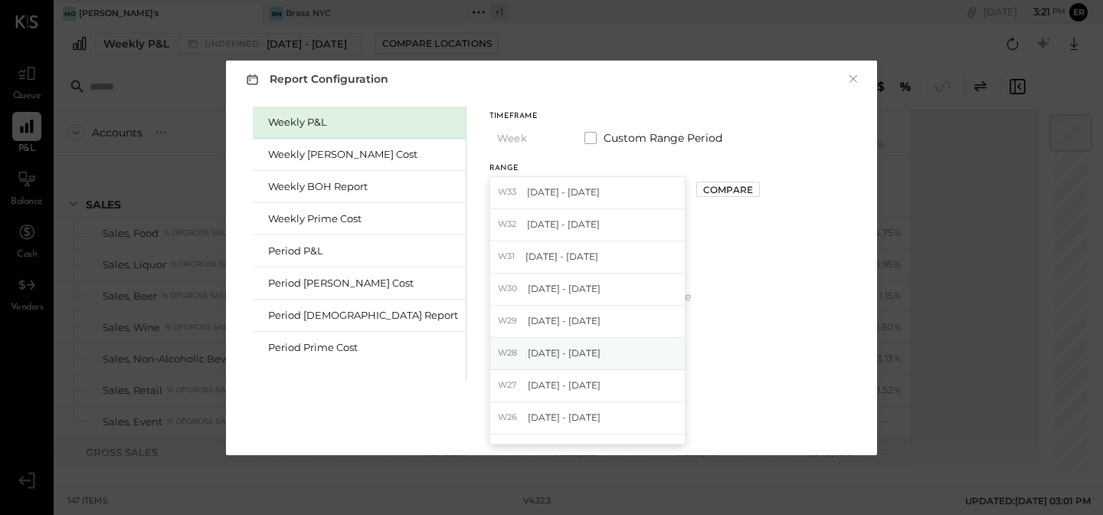
click at [528, 359] on span "[DATE] - [DATE]" at bounding box center [564, 352] width 73 height 13
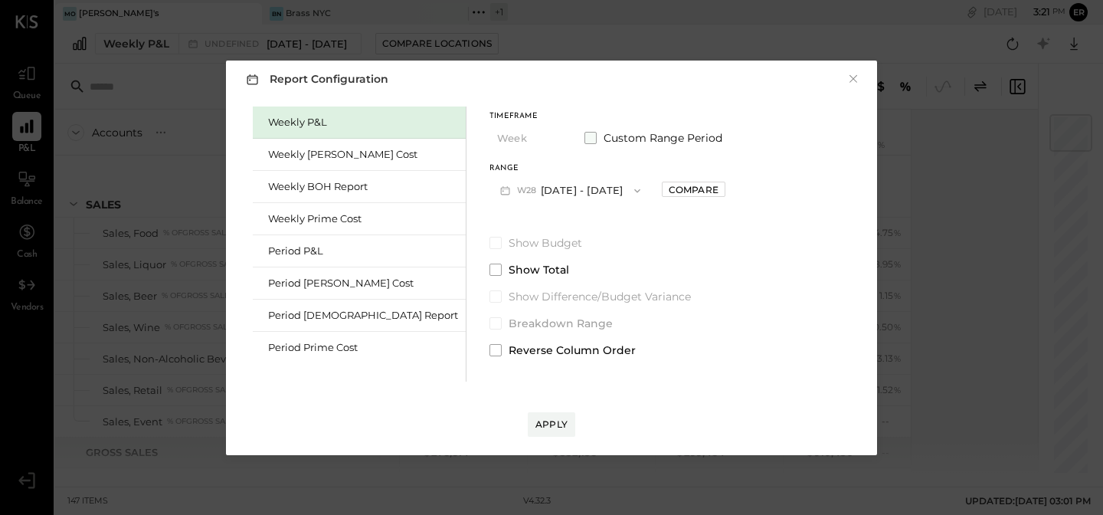
click at [585, 139] on span at bounding box center [591, 138] width 12 height 12
click at [626, 189] on button "[DATE]" at bounding box center [663, 190] width 91 height 28
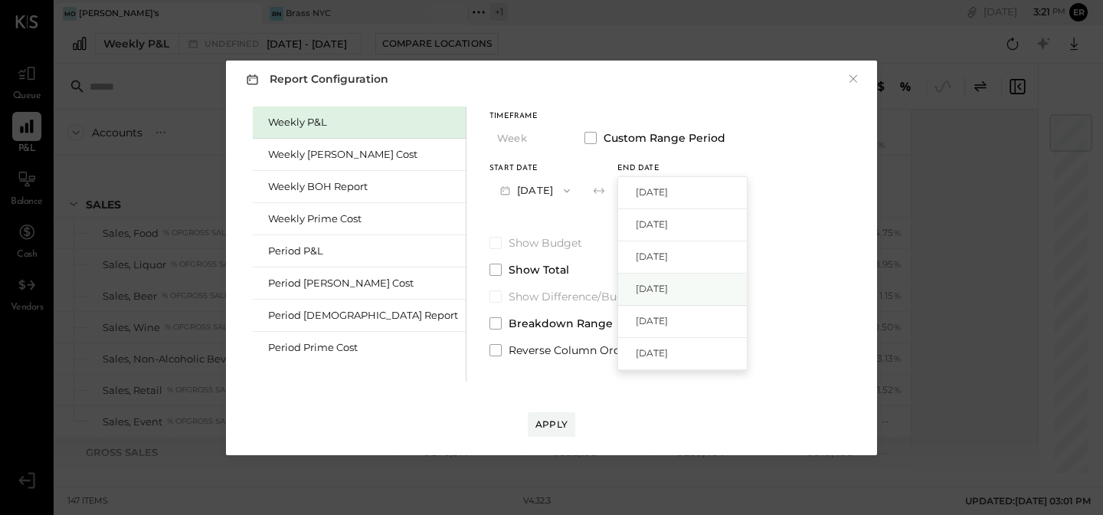
click at [636, 286] on span "[DATE]" at bounding box center [652, 288] width 32 height 13
click at [490, 346] on span at bounding box center [496, 350] width 12 height 12
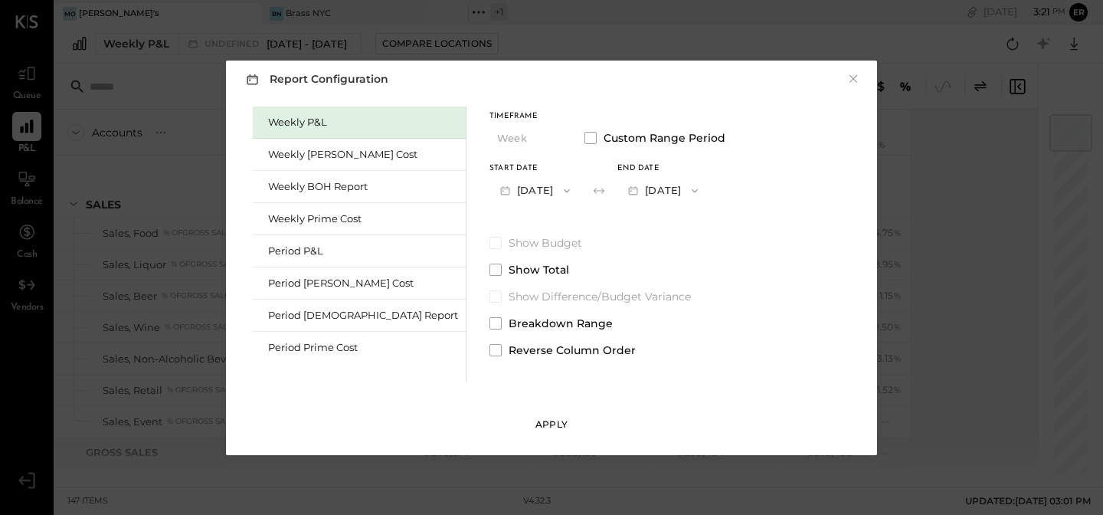
click at [561, 421] on div "Apply" at bounding box center [552, 424] width 32 height 13
